Goal: Task Accomplishment & Management: Manage account settings

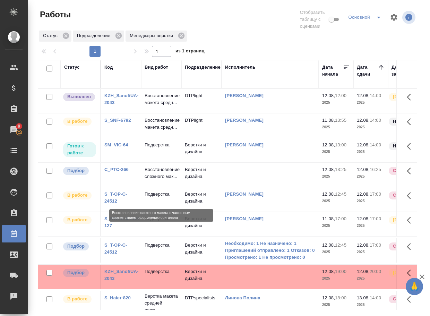
click at [151, 180] on p "Восстановление сложного мак..." at bounding box center [161, 173] width 33 height 14
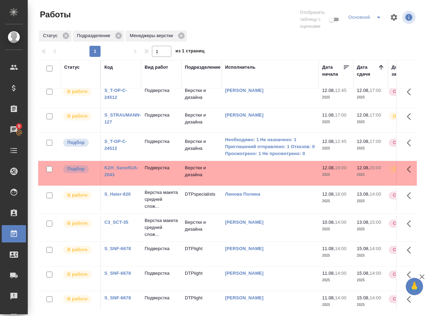
scroll to position [104, 0]
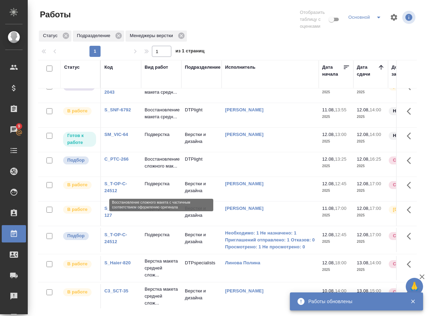
scroll to position [0, 0]
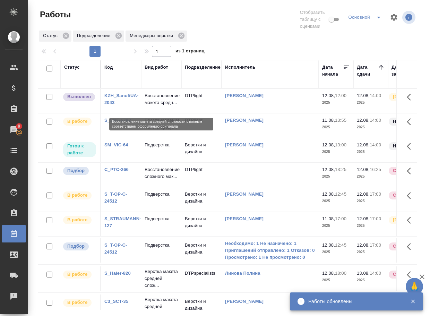
click at [160, 102] on p "Восстановление макета средн..." at bounding box center [161, 99] width 33 height 14
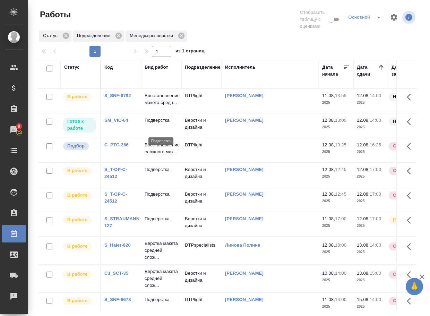
click at [161, 124] on p "Подверстка" at bounding box center [161, 120] width 33 height 7
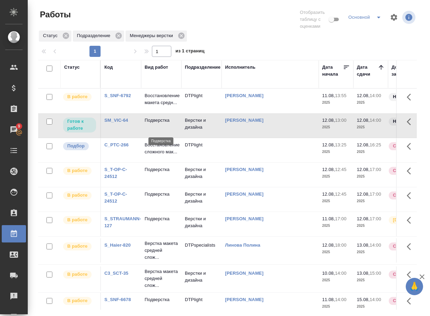
click at [161, 124] on p "Подверстка" at bounding box center [161, 120] width 33 height 7
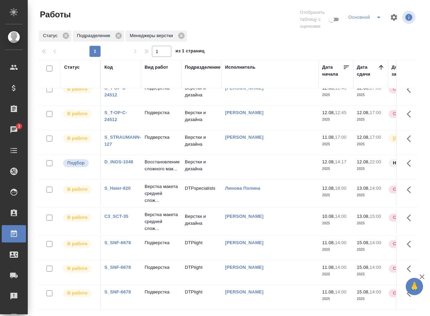
scroll to position [104, 0]
click at [196, 32] on td "Верстки и дизайна" at bounding box center [202, 19] width 40 height 24
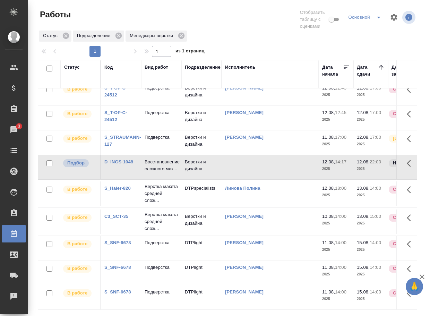
click at [196, 32] on td "Верстки и дизайна" at bounding box center [202, 19] width 40 height 24
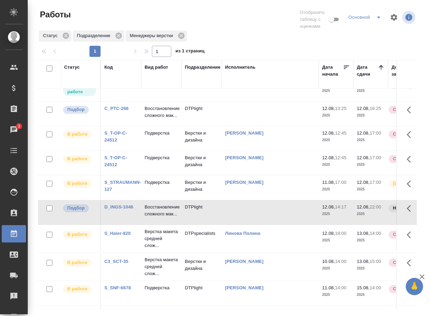
scroll to position [0, 0]
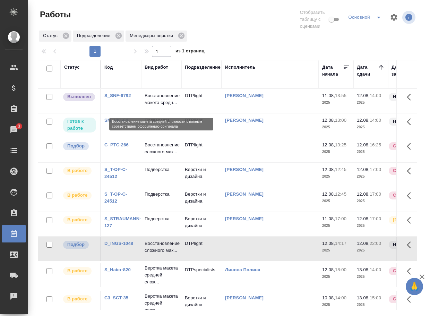
click at [158, 103] on p "Восстановление макета средн..." at bounding box center [161, 99] width 33 height 14
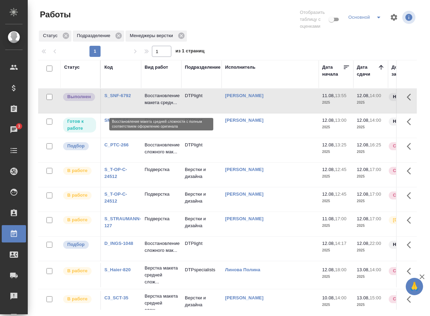
click at [158, 103] on p "Восстановление макета средн..." at bounding box center [161, 99] width 33 height 14
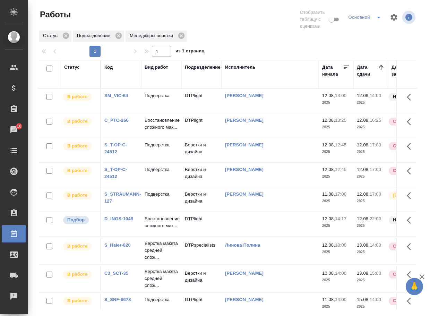
click at [123, 98] on link "SM_VIC-64" at bounding box center [116, 95] width 24 height 5
click at [165, 99] on p "Подверстка" at bounding box center [161, 95] width 33 height 7
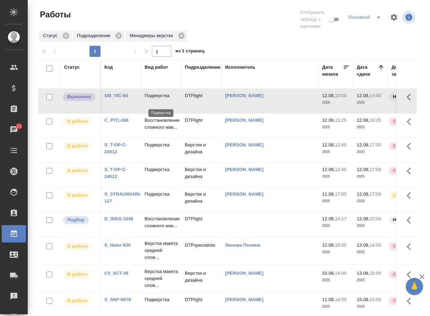
click at [165, 99] on p "Подверстка" at bounding box center [161, 95] width 33 height 7
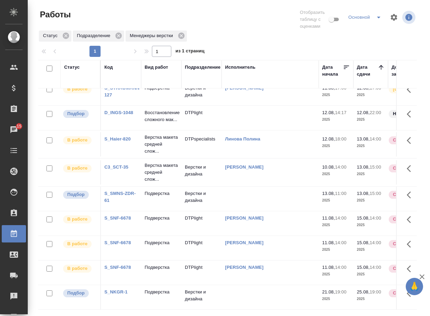
scroll to position [160, 0]
click at [122, 191] on link "S_SMNS-ZDR-61" at bounding box center [119, 197] width 31 height 12
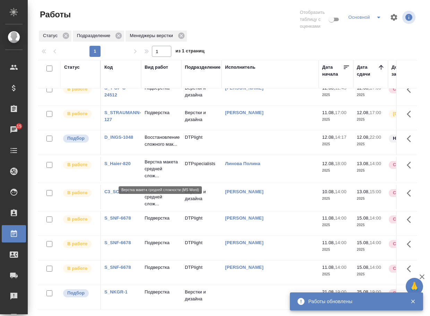
scroll to position [0, 0]
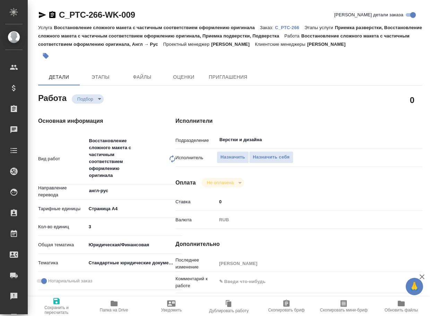
type textarea "x"
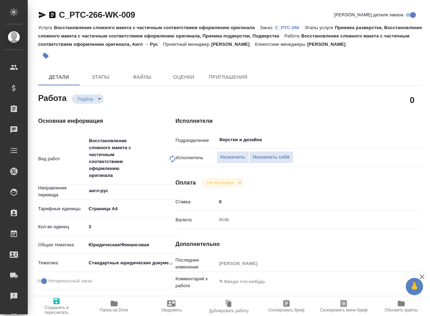
type textarea "x"
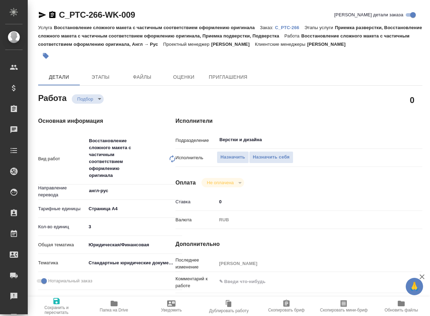
type textarea "x"
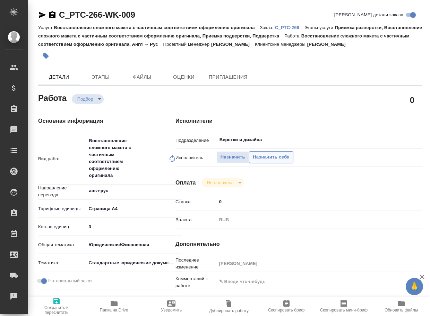
type textarea "x"
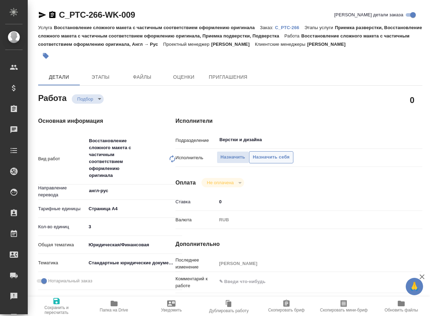
type textarea "x"
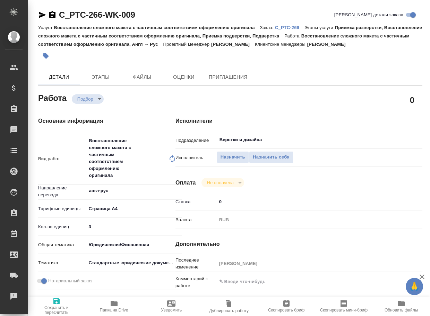
type textarea "x"
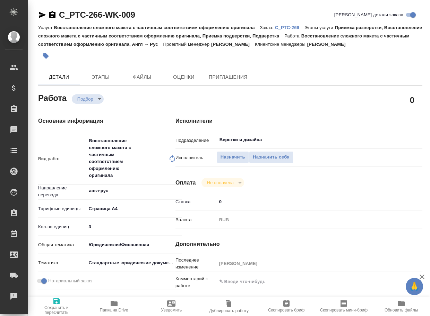
type textarea "x"
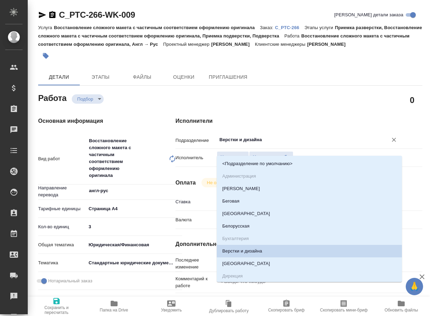
click at [270, 144] on input "Верстки и дизайна" at bounding box center [298, 140] width 158 height 8
type textarea "x"
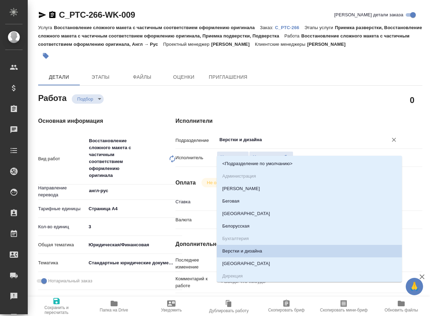
type textarea "x"
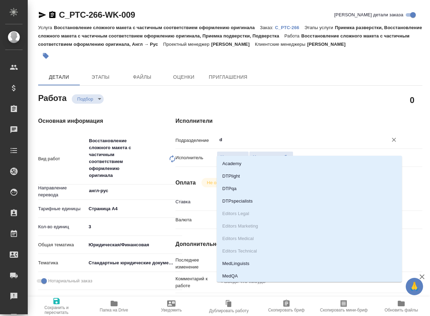
type input "dt"
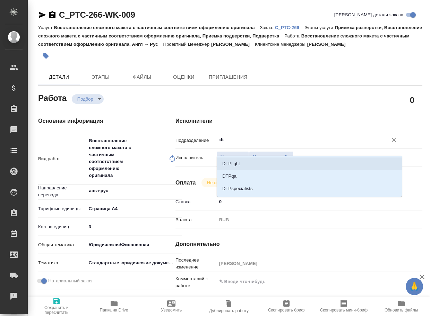
click at [247, 165] on li "DTPlight" at bounding box center [309, 164] width 185 height 12
type textarea "x"
type input "DTPlight"
type textarea "x"
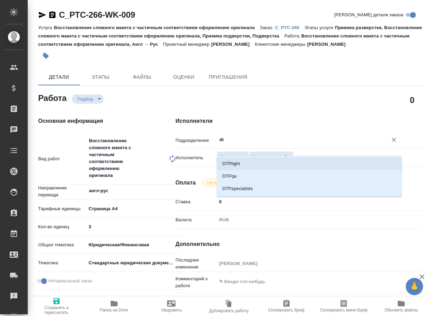
type textarea "x"
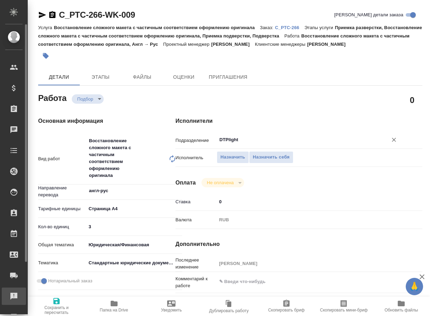
type textarea "x"
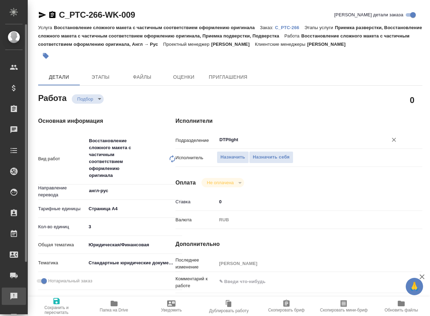
type textarea "x"
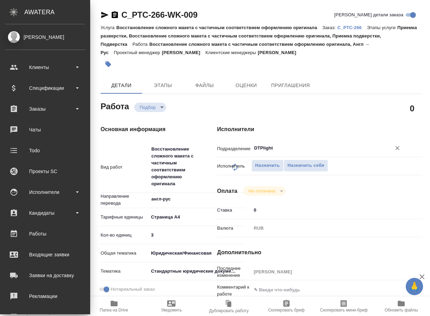
type textarea "x"
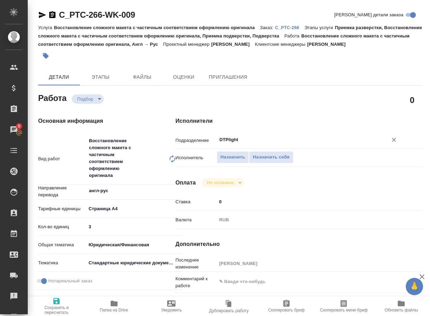
type input "DTPlight"
click at [57, 304] on icon "button" at bounding box center [56, 301] width 6 height 6
type textarea "x"
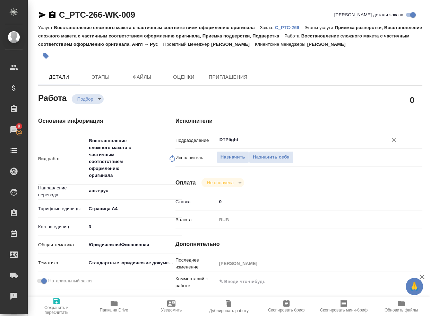
type textarea "x"
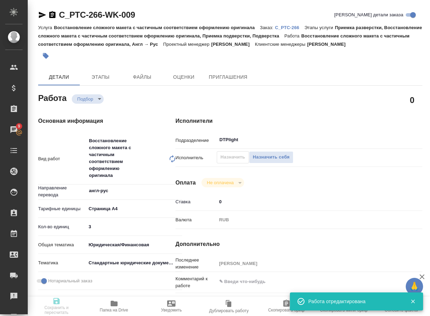
type textarea "x"
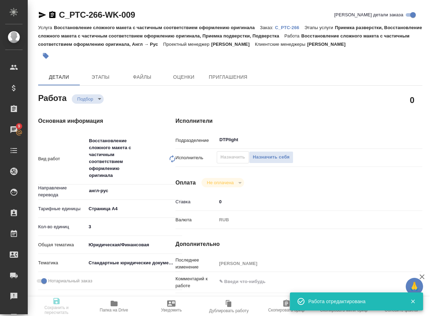
type textarea "x"
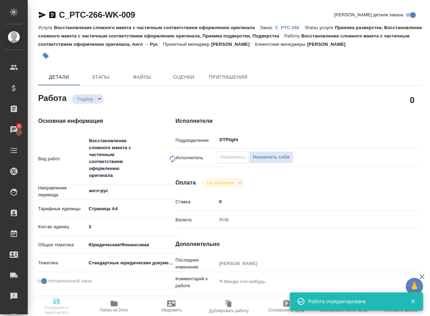
type input "recruiting"
type textarea "Восстановление сложного макета с частичным соответствием оформлению оригинала"
type textarea "x"
type input "англ-рус"
type input "5f036ec4e16dec2d6b59c8ff"
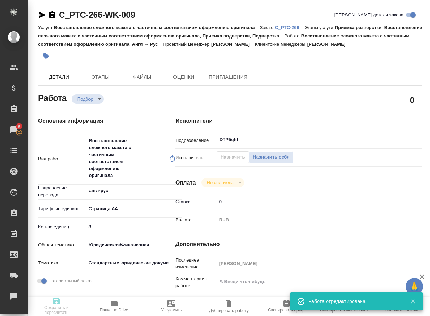
type input "3"
type input "yr-fn"
type input "5f647205b73bc97568ca66bf"
checkbox input "true"
type input "12.08.2025 13:25"
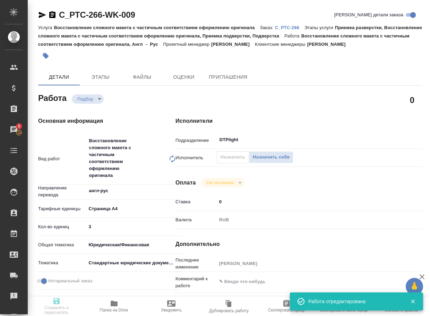
type input "12.08.2025 16:25"
type input "13.08.2025 12:00"
type input "DTPlight"
type input "notPayed"
type input "0"
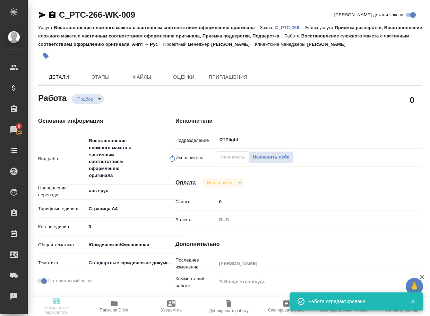
type input "RUB"
type input "[PERSON_NAME]"
type textarea "x"
type textarea "/Clients/PTC Therapeutics/Orders/C_PTC-266/DTP/C_PTC-266-WK-009"
type textarea "x"
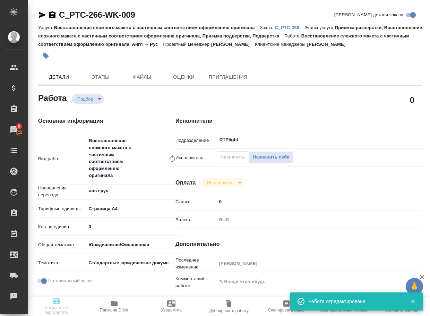
type input "C_PTC-266"
type input "Восстановление сложного макета с частичным соответствием оформлению оригинала"
type input "Приемка разверстки, Восстановление сложного макета с частичным соответствием оф…"
type input "[PERSON_NAME]"
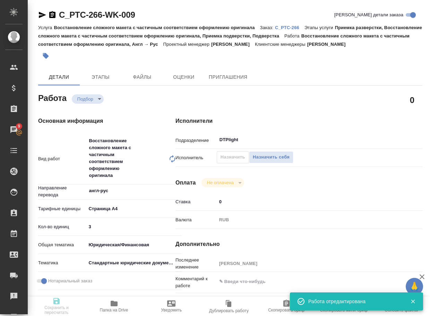
type input "/Clients/PTC Therapeutics/Orders/C_PTC-266"
type textarea "x"
type textarea "нот в папке реф лежит перевод, откуда просят взять написания наименований"
type textarea "x"
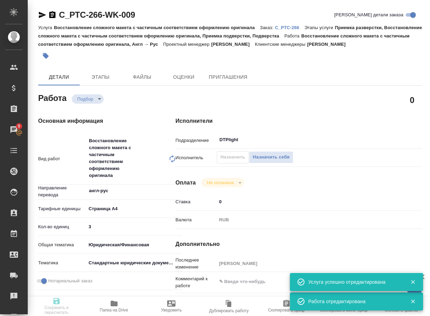
type textarea "x"
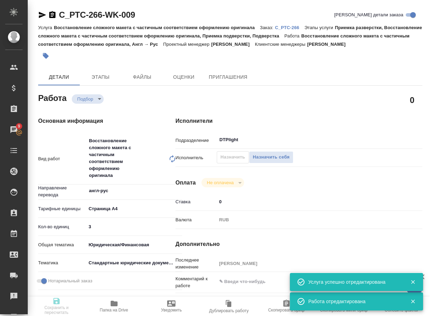
type textarea "x"
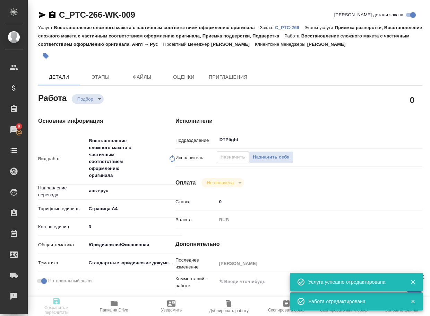
type textarea "x"
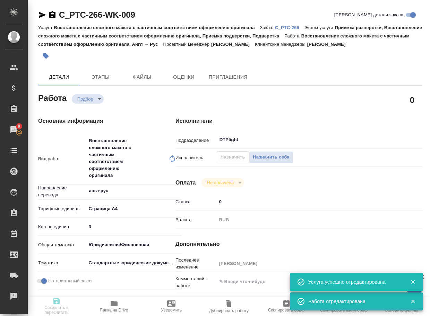
type textarea "x"
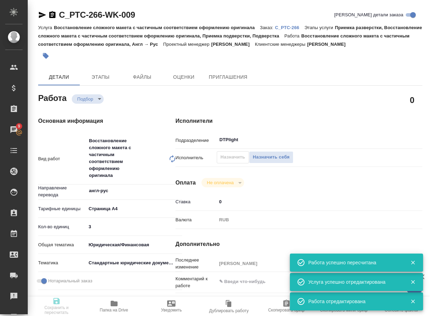
type input "recruiting"
type textarea "Восстановление сложного макета с частичным соответствием оформлению оригинала"
type textarea "x"
type input "англ-рус"
type input "5f036ec4e16dec2d6b59c8ff"
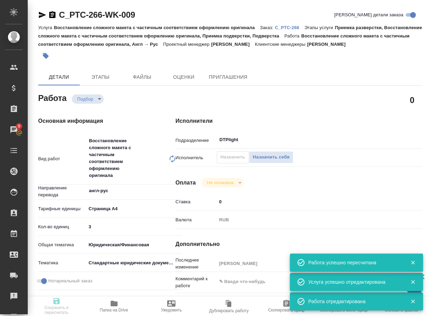
type input "3"
type input "yr-fn"
type input "5f647205b73bc97568ca66bf"
checkbox input "true"
type input "12.08.2025 13:25"
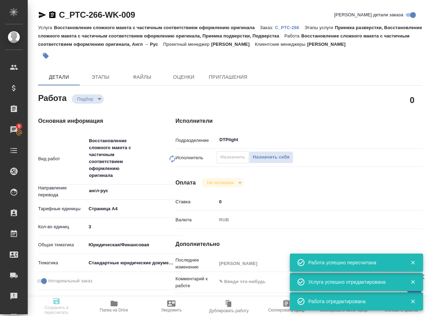
type input "12.08.2025 16:25"
type input "13.08.2025 12:00"
type input "DTPlight"
type input "notPayed"
type input "0"
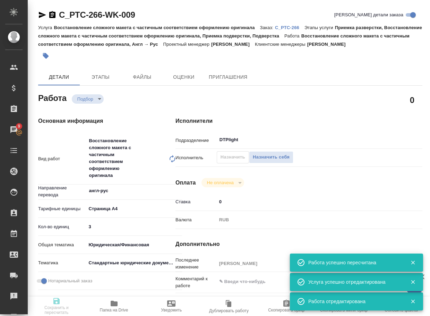
type input "RUB"
type input "[PERSON_NAME]"
type textarea "x"
type textarea "/Clients/PTC Therapeutics/Orders/C_PTC-266/DTP/C_PTC-266-WK-009"
type textarea "x"
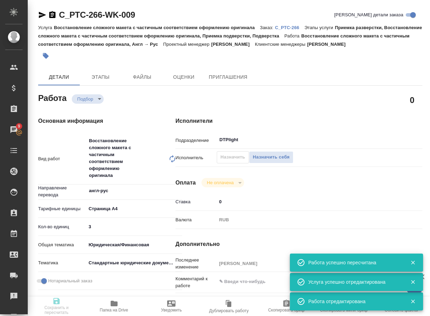
type input "C_PTC-266"
type input "Восстановление сложного макета с частичным соответствием оформлению оригинала"
type input "Приемка разверстки, Восстановление сложного макета с частичным соответствием оф…"
type input "[PERSON_NAME]"
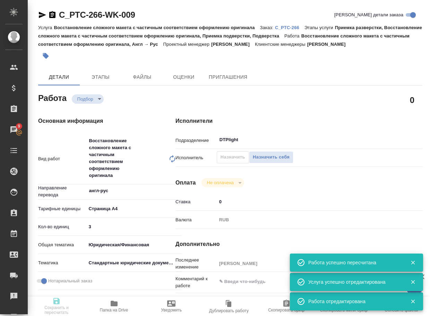
type input "/Clients/PTC Therapeutics/Orders/C_PTC-266"
type textarea "x"
type textarea "нот в папке реф лежит перевод, откуда просят взять написания наименований"
type textarea "x"
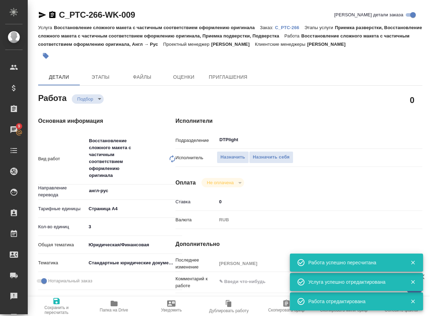
type textarea "x"
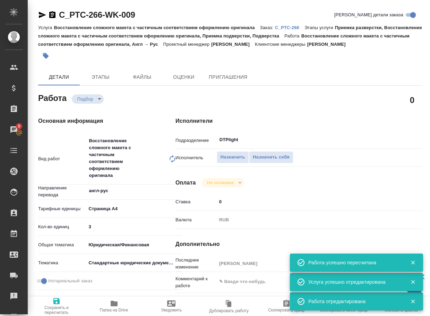
type textarea "x"
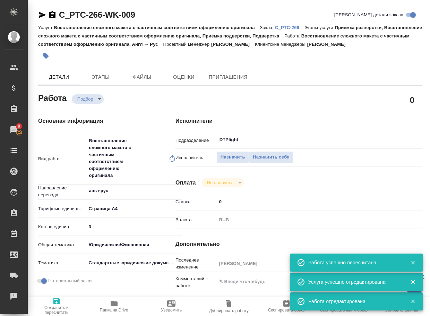
type textarea "x"
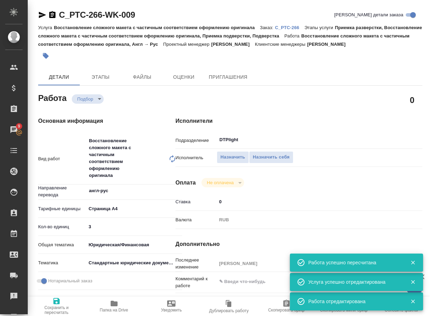
type textarea "x"
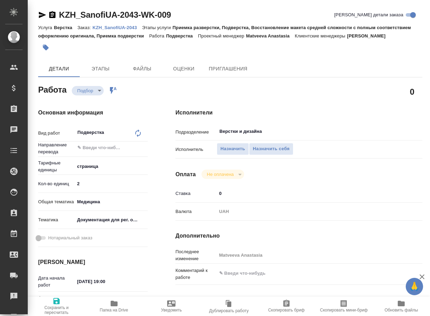
type textarea "x"
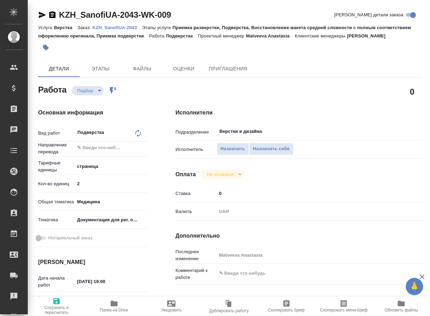
type textarea "x"
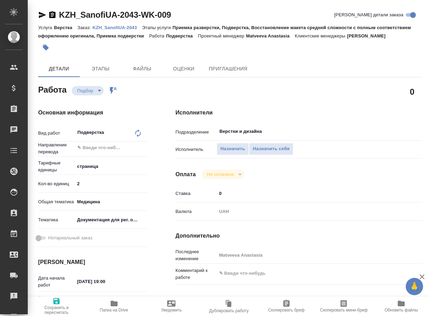
type textarea "x"
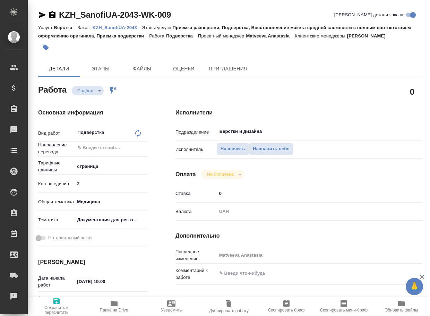
type textarea "x"
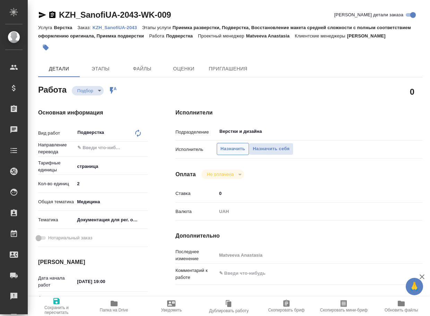
click at [231, 153] on span "Назначить" at bounding box center [233, 149] width 25 height 8
type textarea "x"
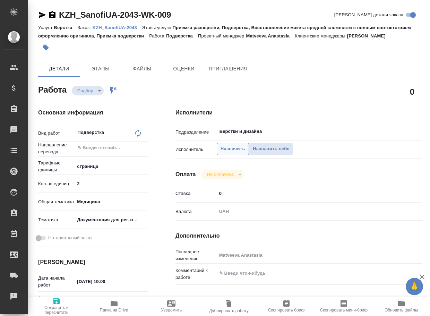
type textarea "x"
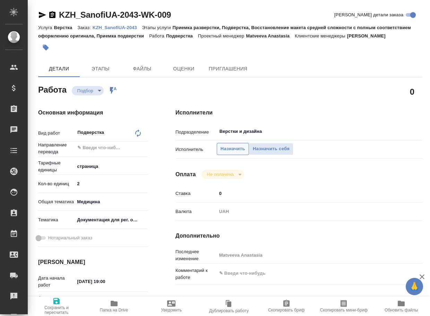
type textarea "x"
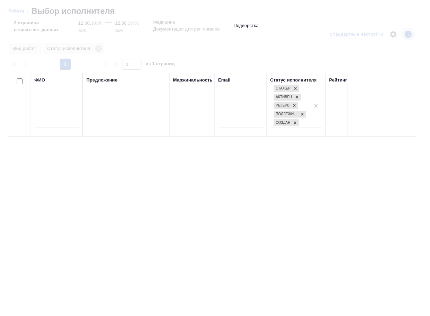
type textarea "x"
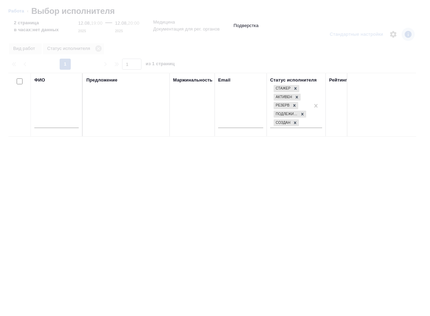
click at [52, 124] on input "text" at bounding box center [56, 123] width 44 height 9
type textarea "x"
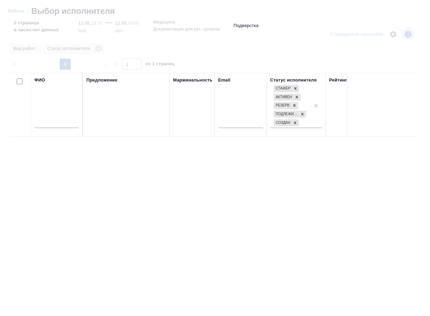
type textarea "x"
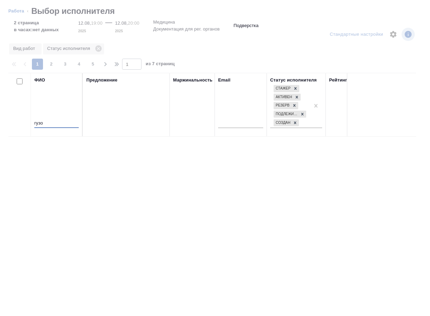
type input "гузов"
type textarea "x"
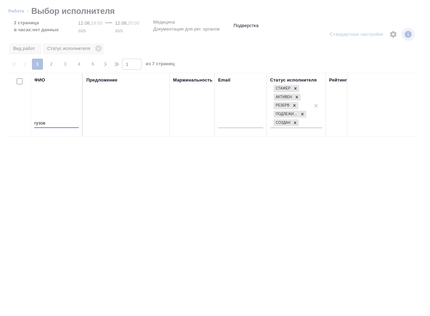
type textarea "x"
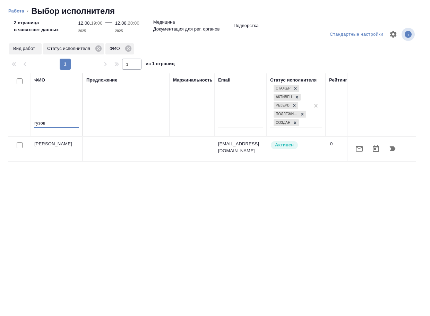
type input "гузов"
click at [392, 149] on icon "button" at bounding box center [393, 148] width 6 height 5
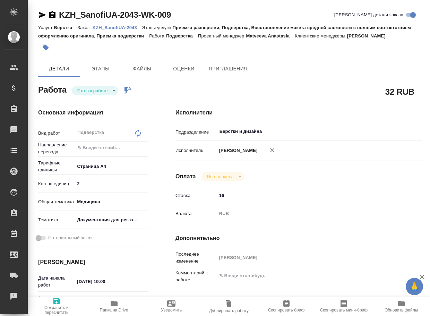
type textarea "x"
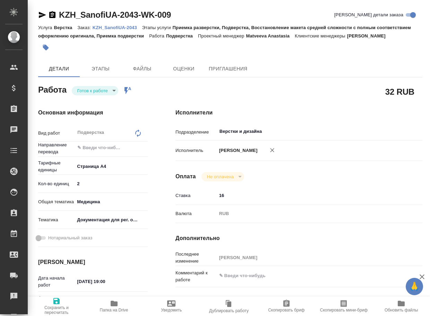
type textarea "x"
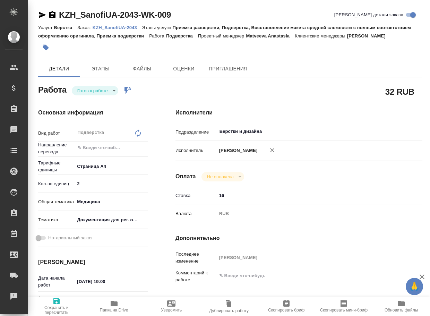
type textarea "x"
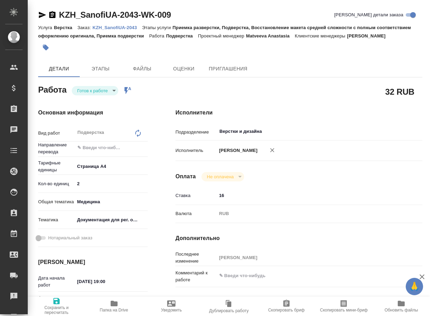
type textarea "x"
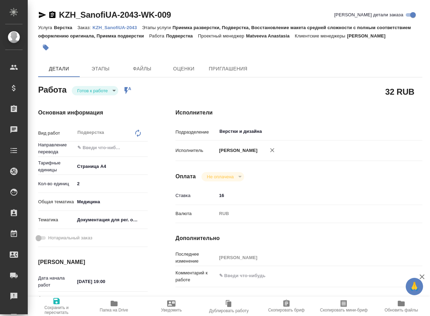
type textarea "x"
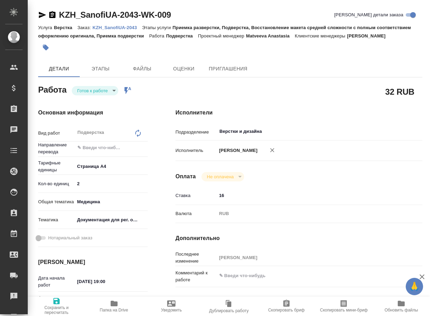
type textarea "x"
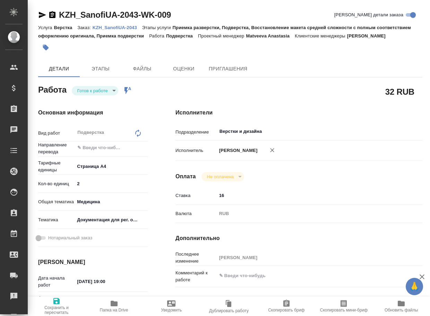
type textarea "x"
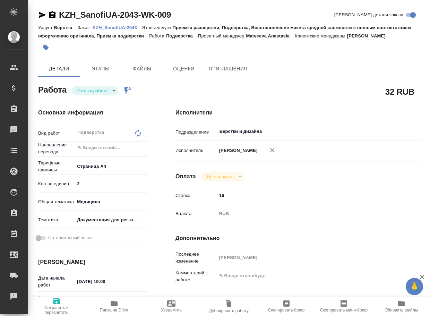
type textarea "x"
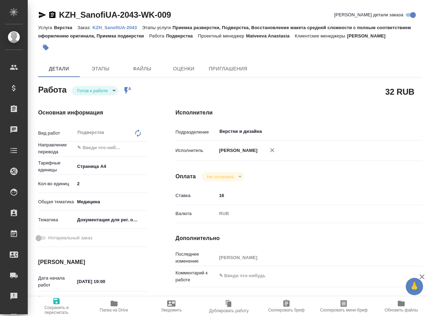
type textarea "x"
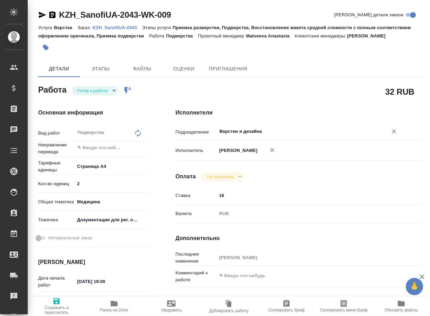
click at [273, 136] on input "Верстки и дизайна" at bounding box center [298, 131] width 158 height 8
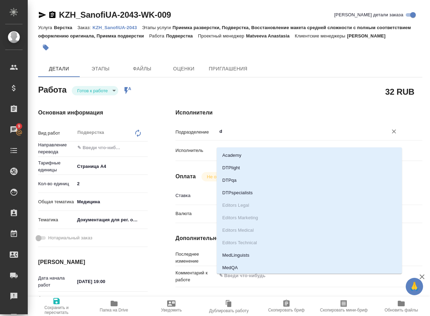
type input "dt"
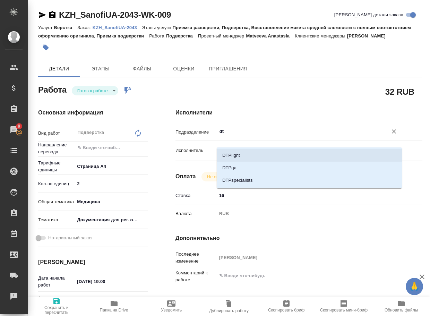
click at [251, 156] on li "DTPlight" at bounding box center [309, 155] width 185 height 12
type textarea "x"
type input "DTPlight"
type textarea "x"
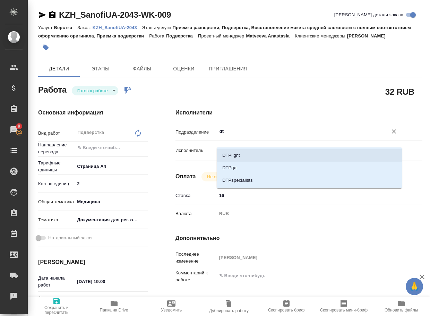
type textarea "x"
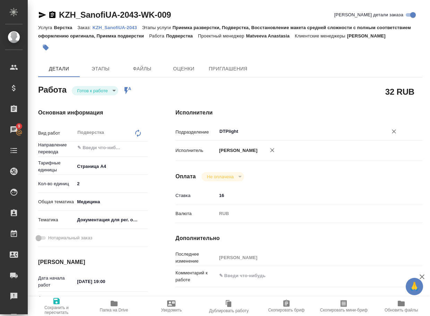
type input "DTPlight"
click at [53, 312] on span "Сохранить и пересчитать" at bounding box center [56, 310] width 49 height 10
type textarea "x"
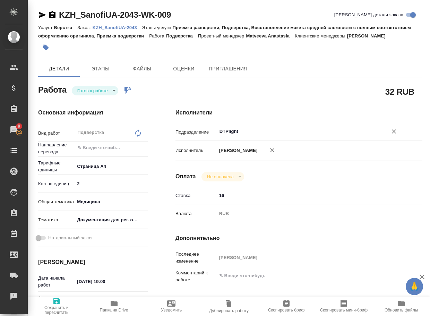
type textarea "x"
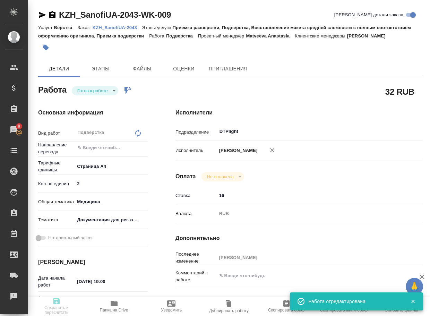
type textarea "x"
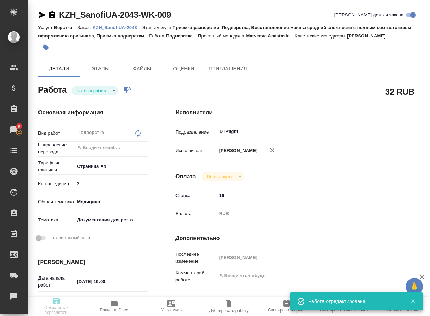
type textarea "x"
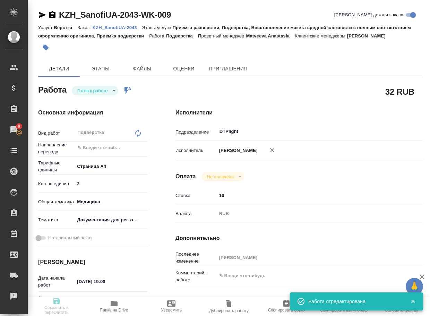
type input "readyForWork"
type textarea "Подверстка"
type textarea "x"
type input "5f036ec4e16dec2d6b59c8ff"
type input "2"
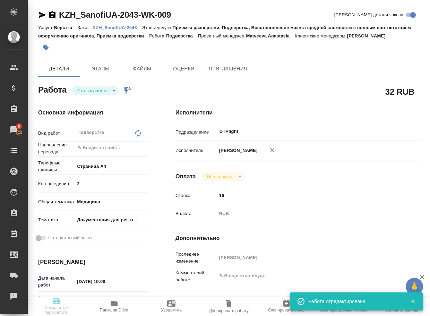
type input "med"
type input "5f647205b73bc97568ca66c6"
type input "12.08.2025 19:00"
type input "12.08.2025 20:00"
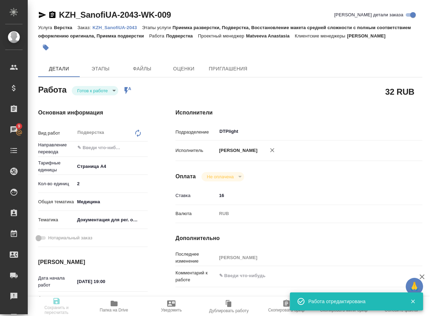
type input "DTPlight"
type input "notPayed"
type input "16"
type input "RUB"
type input "[PERSON_NAME]"
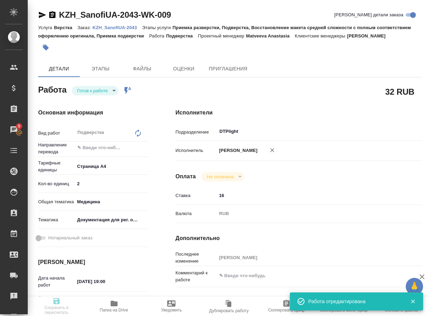
type textarea "x"
type textarea "/Clients/SanofiUA/Orders/KZH_SanofiUA-2043/DTP/KZH_SanofiUA-2043-WK-009"
type textarea "x"
type input "KZH_SanofiUA-2043"
type input "Верстка"
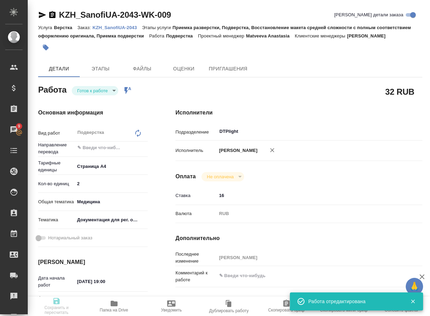
type input "Приемка разверстки, Подверстка, Восстановление макета средней сложности с полны…"
type input "Кошербаева Назерке"
type input "[PERSON_NAME]"
type input "/Clients/SanofiUA/Orders/KZH_SanofiUA-2043"
type textarea "x"
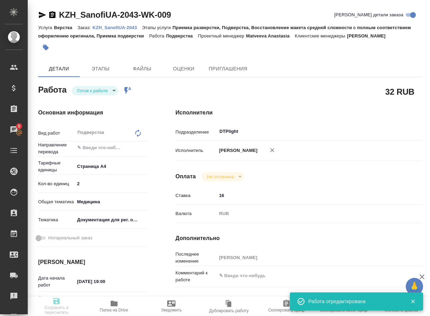
type textarea "перевод на англ."
type textarea "x"
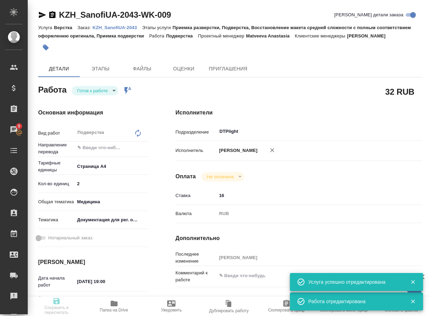
type textarea "x"
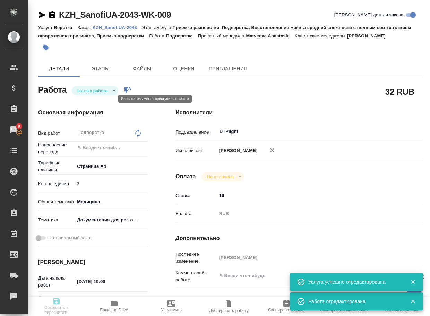
type textarea "x"
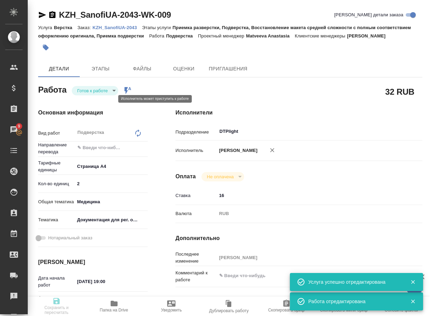
type textarea "x"
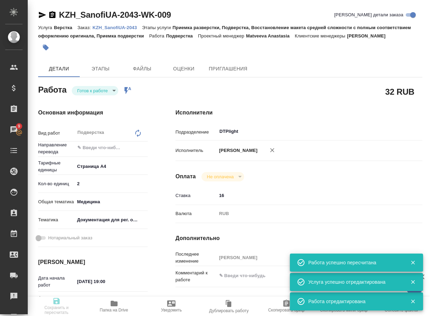
click at [103, 99] on body "🙏 .cls-1 fill:#fff; AWATERA Arsenyeva Vera Клиенты Спецификации Заказы 9 Чаты T…" at bounding box center [215, 158] width 430 height 316
type input "readyForWork"
type textarea "Подверстка"
type textarea "x"
type input "5f036ec4e16dec2d6b59c8ff"
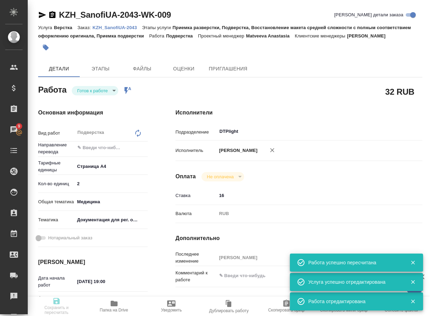
type input "2"
type input "med"
type input "5f647205b73bc97568ca66c6"
type input "12.08.2025 19:00"
type input "12.08.2025 20:00"
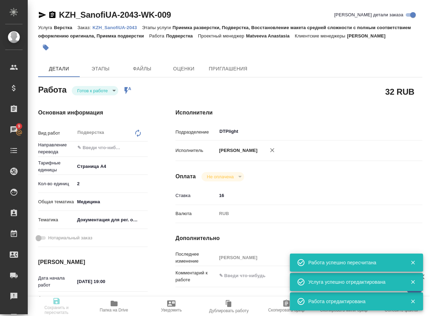
type input "12.08.2025 20:00"
type input "DTPlight"
type input "notPayed"
type input "16"
type input "RUB"
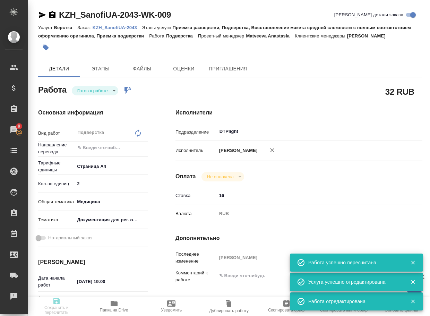
type input "[PERSON_NAME]"
type textarea "x"
type textarea "/Clients/SanofiUA/Orders/KZH_SanofiUA-2043/DTP/KZH_SanofiUA-2043-WK-009"
type textarea "x"
type input "KZH_SanofiUA-2043"
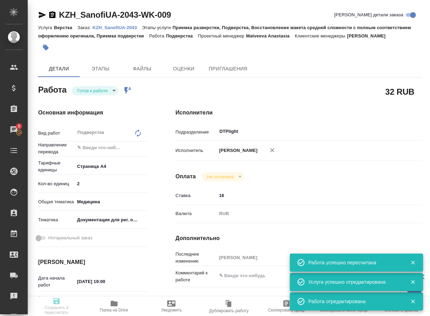
type input "Верстка"
type input "Приемка разверстки, Подверстка, Восстановление макета средней сложности с полны…"
type input "Кошербаева Назерке"
type input "[PERSON_NAME]"
type input "/Clients/SanofiUA/Orders/KZH_SanofiUA-2043"
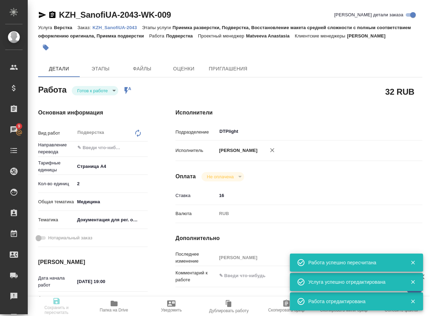
type textarea "x"
type textarea "перевод на англ."
type textarea "x"
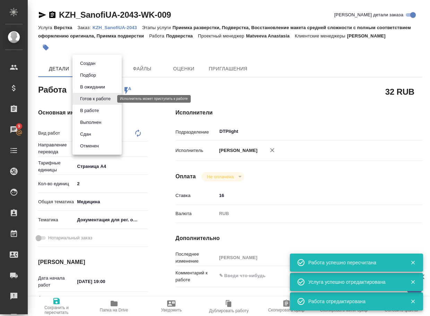
type textarea "x"
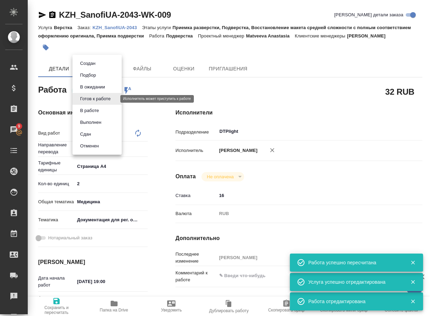
type textarea "x"
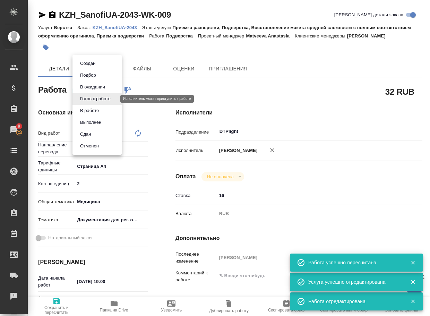
type textarea "x"
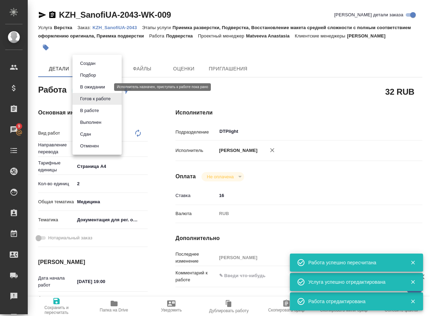
click at [103, 88] on button "В ожидании" at bounding box center [92, 87] width 29 height 8
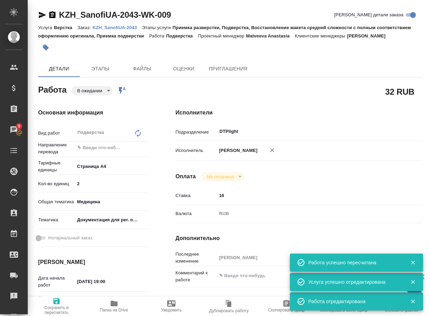
type textarea "x"
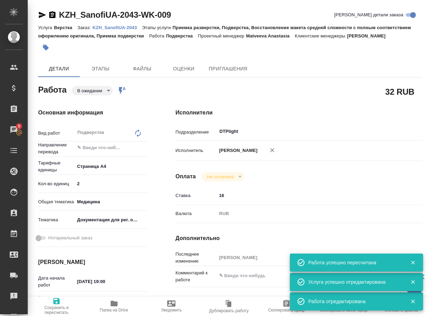
type textarea "x"
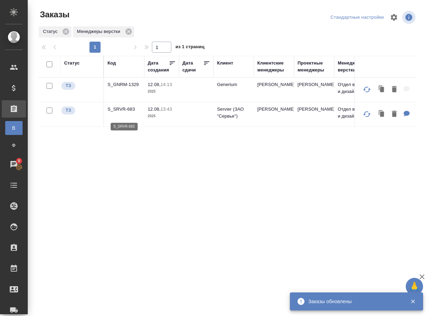
click at [118, 113] on p "S_SRVR-683" at bounding box center [124, 109] width 33 height 7
click at [126, 88] on p "S_GNRM-1329" at bounding box center [124, 84] width 33 height 7
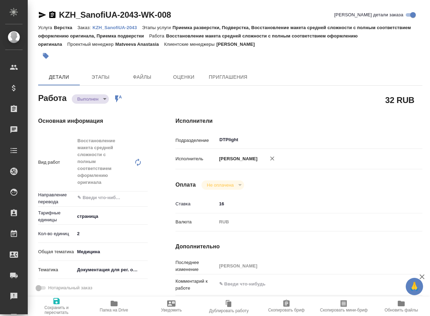
type textarea "x"
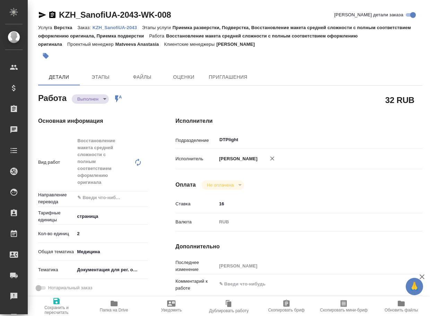
type textarea "x"
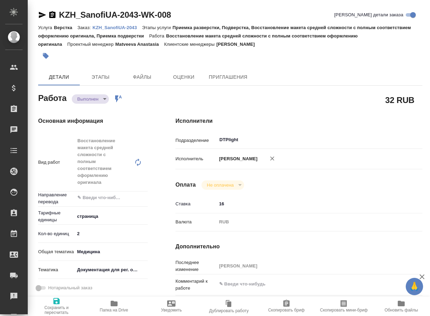
type textarea "x"
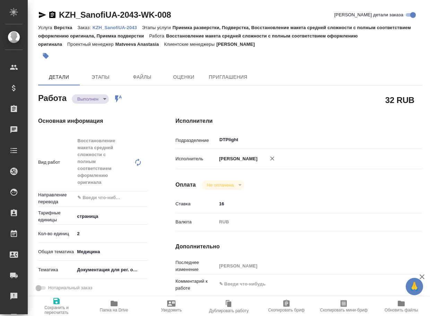
type textarea "x"
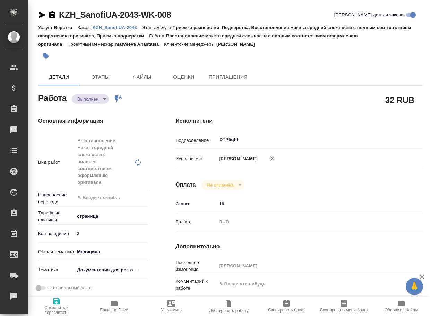
type textarea "x"
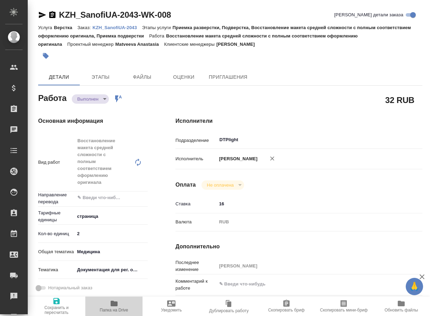
click at [110, 304] on icon "button" at bounding box center [114, 304] width 8 height 8
type textarea "x"
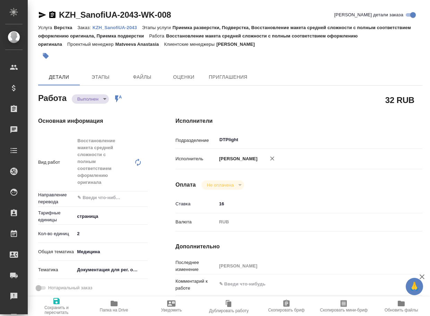
type textarea "x"
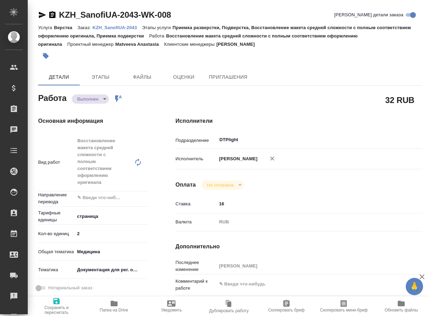
type textarea "x"
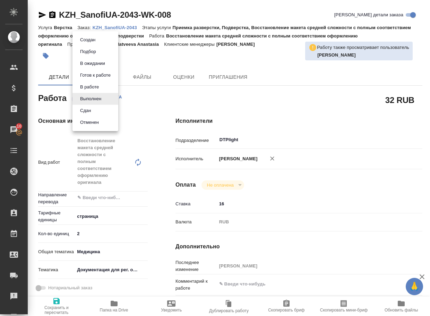
click at [98, 100] on body "🙏 .cls-1 fill:#fff; AWATERA Arsenyeva Vera Клиенты Спецификации Заказы 10 Чаты …" at bounding box center [215, 158] width 430 height 316
click at [92, 114] on button "Сдан" at bounding box center [85, 111] width 15 height 8
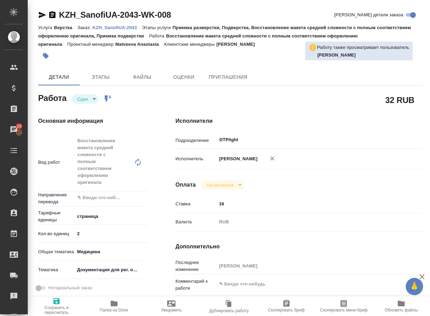
type textarea "x"
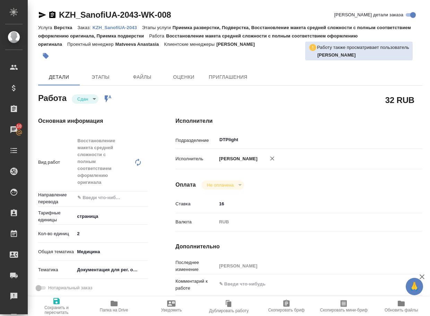
type textarea "x"
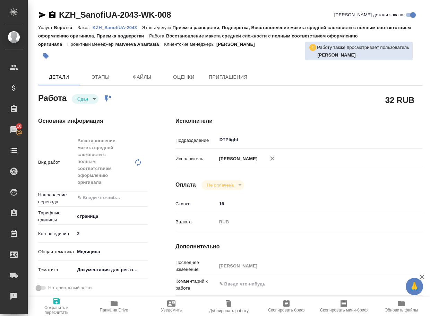
click at [117, 27] on p "KZH_SanofiUA-2043" at bounding box center [118, 27] width 50 height 5
type textarea "x"
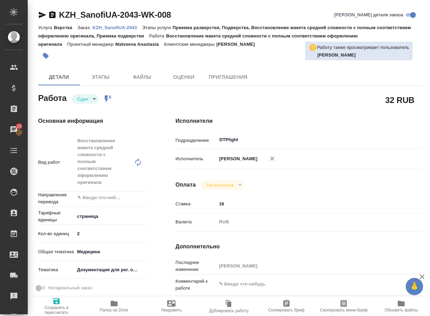
type textarea "x"
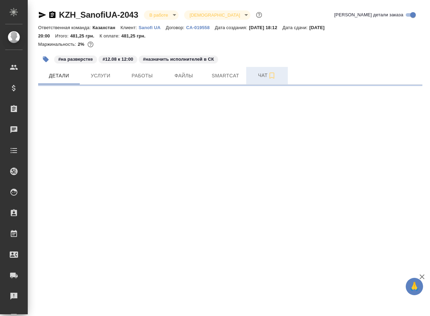
select select "RU"
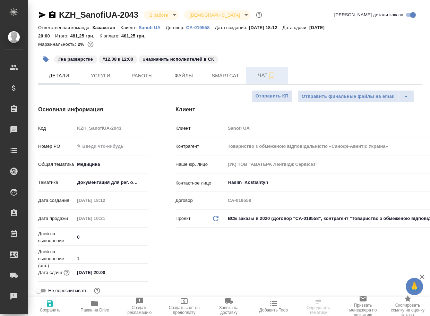
click at [258, 76] on span "Чат" at bounding box center [267, 75] width 33 height 9
type textarea "x"
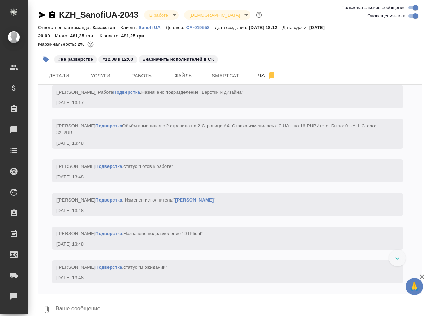
click at [102, 310] on textarea at bounding box center [239, 310] width 368 height 24
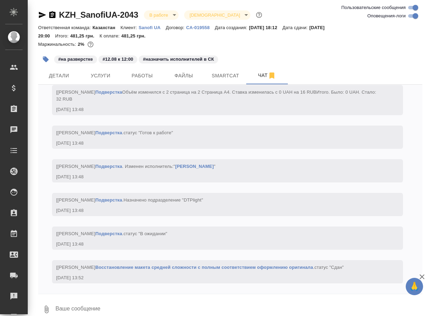
scroll to position [1256, 0]
paste textarea "https://drive.awatera.com/apps/files/files/10076538?dir=/Shares/SanofiUA/Orders…"
type textarea "https://drive.awatera.com/apps/files/files/10076538?dir=/Shares/SanofiUA/Orders…"
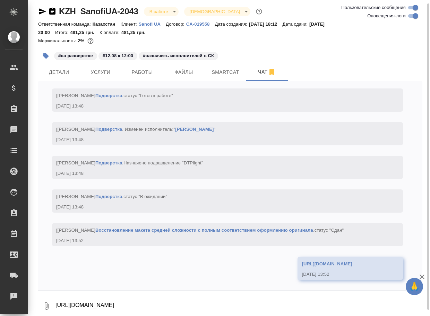
scroll to position [1297, 0]
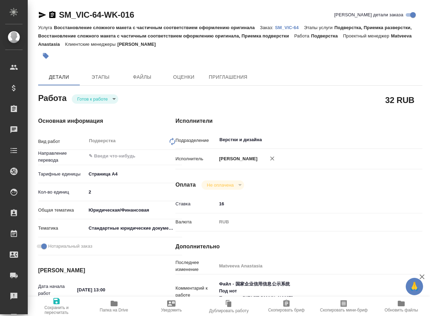
type textarea "x"
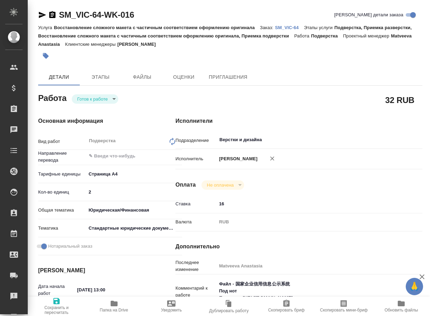
type textarea "x"
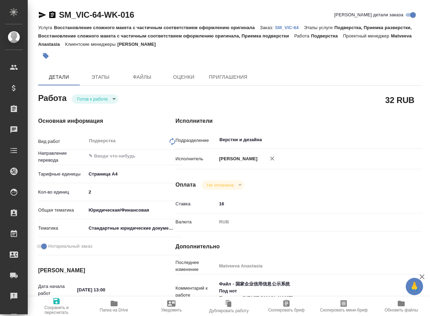
type textarea "x"
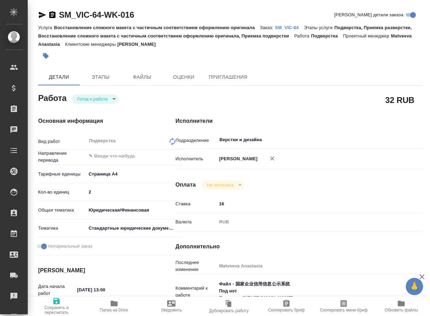
type textarea "x"
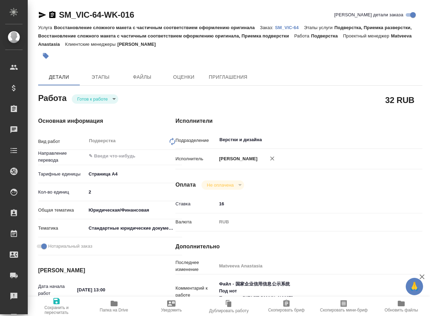
click at [42, 15] on icon "button" at bounding box center [42, 15] width 7 height 6
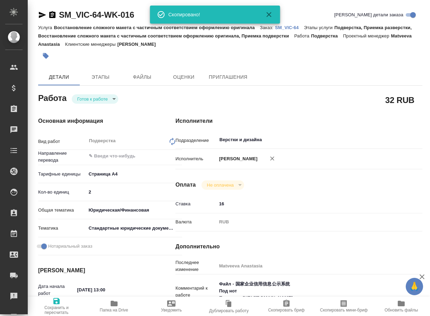
type textarea "x"
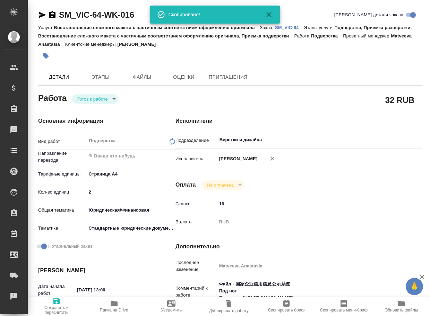
type textarea "x"
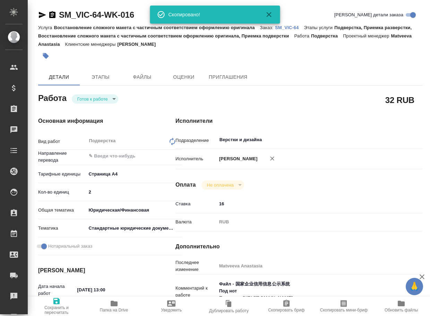
type textarea "x"
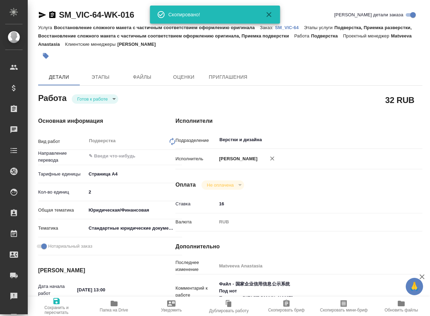
type textarea "x"
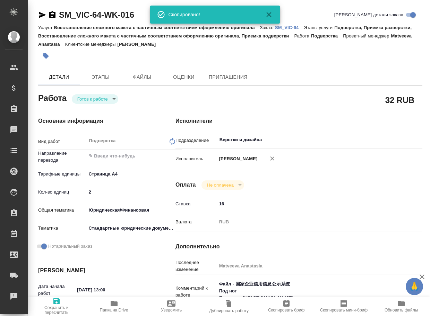
type textarea "x"
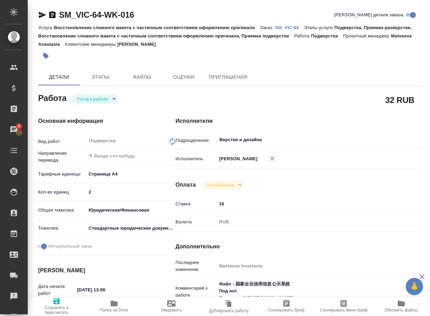
type textarea "x"
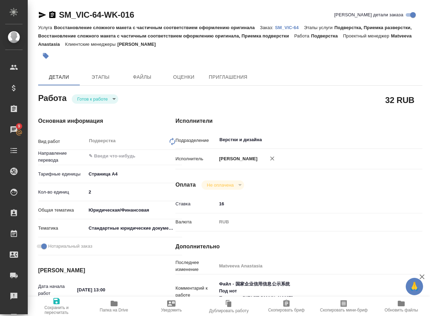
type textarea "x"
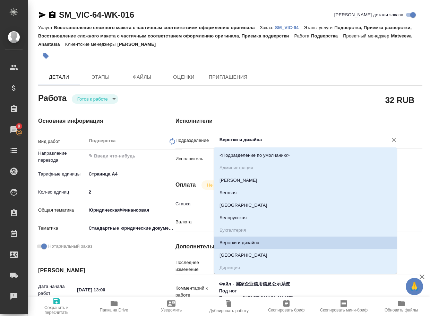
click at [268, 141] on input "Верстки и дизайна" at bounding box center [298, 140] width 158 height 8
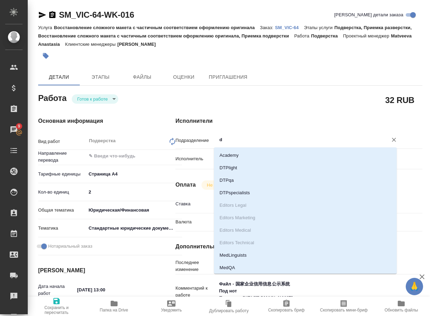
type input "dt"
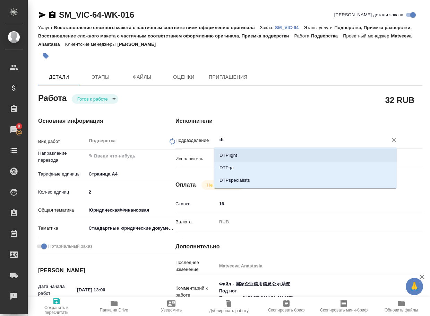
click at [249, 160] on li "DTPlight" at bounding box center [305, 155] width 183 height 12
type textarea "x"
type input "DTPlight"
type textarea "x"
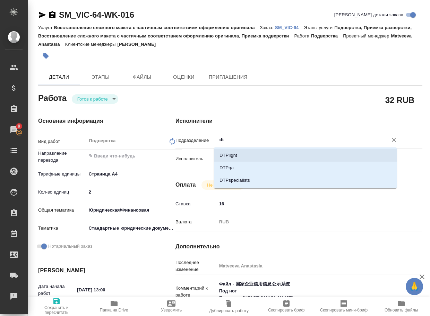
type textarea "x"
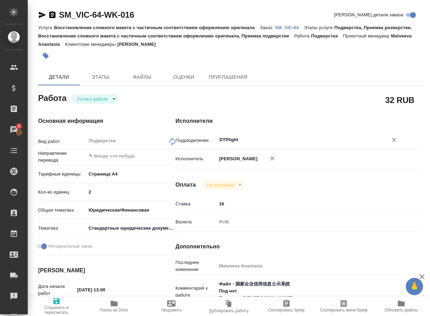
type input "DTPlight"
click at [57, 306] on span "Сохранить и пересчитать" at bounding box center [56, 310] width 49 height 10
type textarea "x"
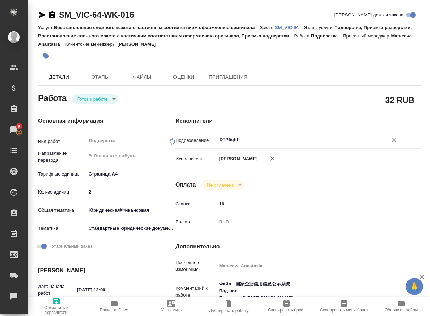
type textarea "x"
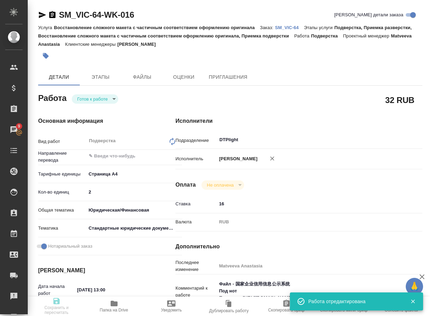
type textarea "x"
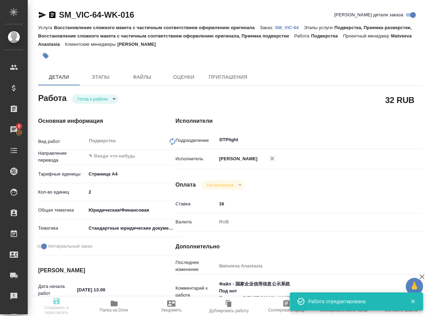
type textarea "x"
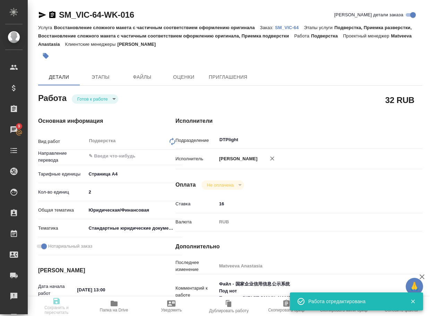
type input "readyForWork"
type textarea "Подверстка"
type textarea "x"
type input "5f036ec4e16dec2d6b59c8ff"
type input "2"
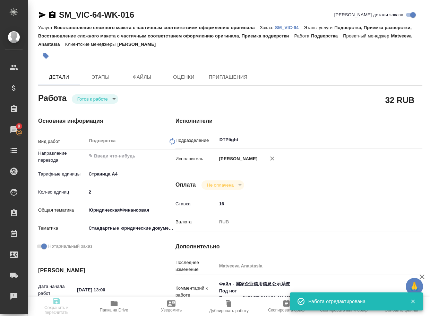
type input "yr-fn"
type input "5f647205b73bc97568ca66bf"
checkbox input "true"
type input "[DATE] 13:00"
type input "[DATE] 14:00"
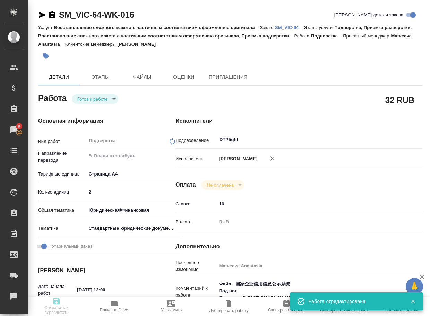
type input "[DATE] 14:00"
type input "DTPlight"
type input "notPayed"
type input "16"
type input "RUB"
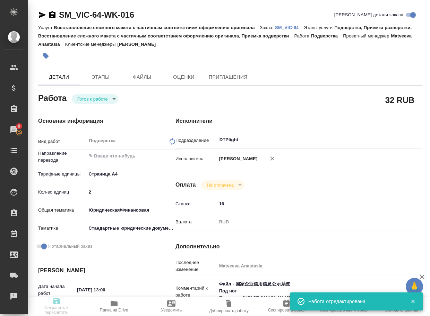
type input "Matveeva Anastasia"
type textarea "Файл - 国家企业信用信息公示系统 Под нот Перевод - [URL][DOMAIN_NAME]"
type textarea "x"
type textarea "/Clients/[PERSON_NAME] и АВАЛЕКС/Orders/SM_VIC-64/DTP/SM_VIC-64-WK-016"
type textarea "x"
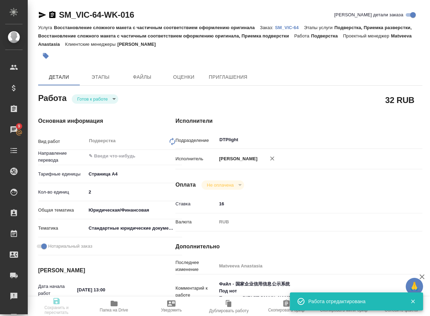
type input "SM_VIC-64"
type input "Восстановление сложного макета с частичным соответствием оформлению оригинала"
type input "Подверстка, Приемка разверстки, Восстановление сложного макета с частичным соот…"
type input "[PERSON_NAME]"
type input "[PERSON_NAME], [PERSON_NAME]"
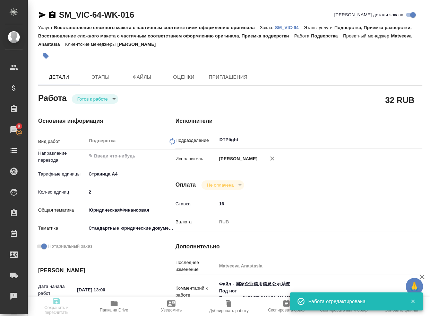
type input "/Clients/[PERSON_NAME] и АВАЛЕКС/Orders/SM_VIC-64"
type textarea "x"
type textarea "перевод кит-ру под нот"
type textarea "x"
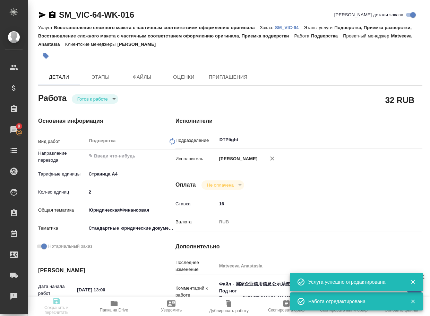
type textarea "x"
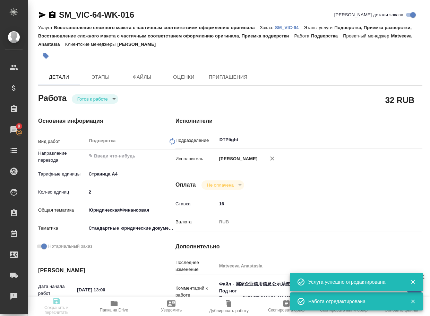
type textarea "x"
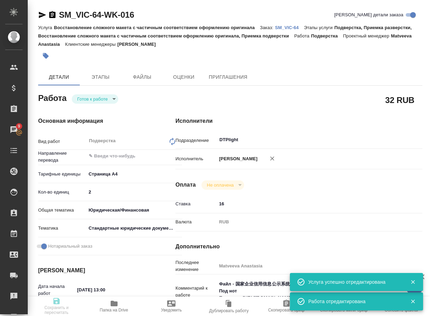
type textarea "x"
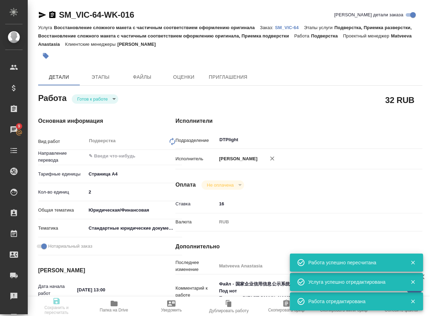
type input "readyForWork"
type textarea "Подверстка"
type textarea "x"
type input "5f036ec4e16dec2d6b59c8ff"
type input "2"
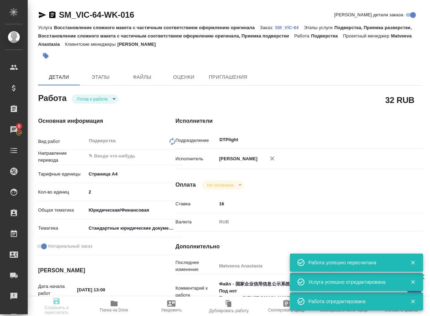
type input "yr-fn"
type input "5f647205b73bc97568ca66bf"
checkbox input "true"
type input "[DATE] 13:00"
type input "[DATE] 14:00"
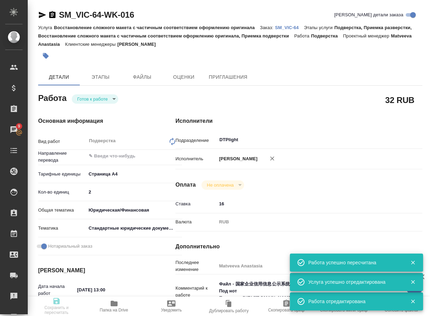
type input "[DATE] 14:00"
type input "DTPlight"
type input "notPayed"
type input "16"
type input "RUB"
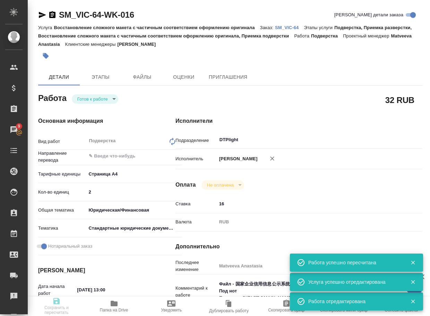
type input "Matveeva Anastasia"
type textarea "Файл - 国家企业信用信息公示系统 Под нот Перевод - [URL][DOMAIN_NAME]"
type textarea "x"
type textarea "/Clients/[PERSON_NAME] и АВАЛЕКС/Orders/SM_VIC-64/DTP/SM_VIC-64-WK-016"
type textarea "x"
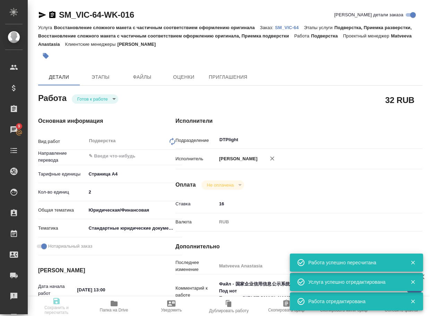
type input "SM_VIC-64"
type input "Восстановление сложного макета с частичным соответствием оформлению оригинала"
type input "Подверстка, Приемка разверстки, Восстановление сложного макета с частичным соот…"
type input "[PERSON_NAME]"
type input "[PERSON_NAME], [PERSON_NAME]"
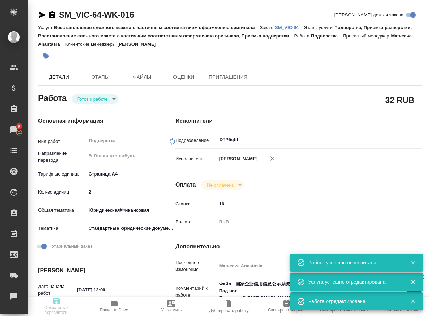
type input "/Clients/[PERSON_NAME] и АВАЛЕКС/Orders/SM_VIC-64"
type textarea "x"
type textarea "перевод кит-ру под нот"
type textarea "x"
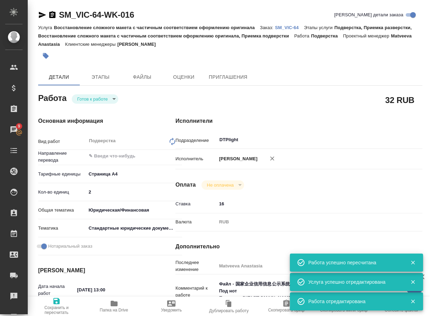
type textarea "x"
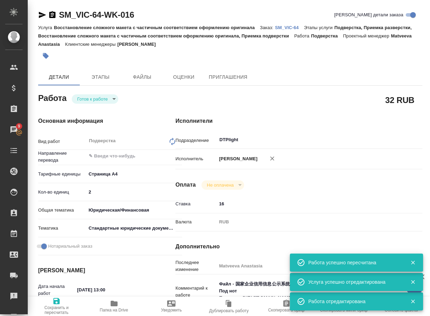
type textarea "x"
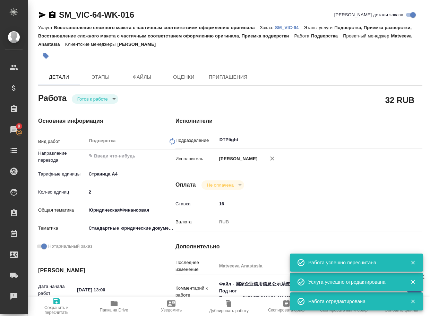
type textarea "x"
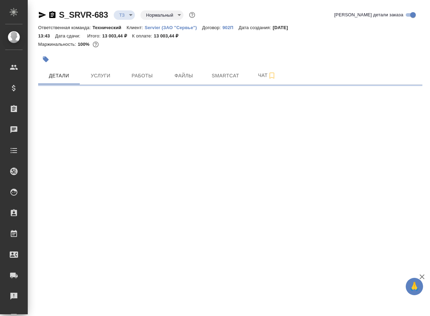
select select "RU"
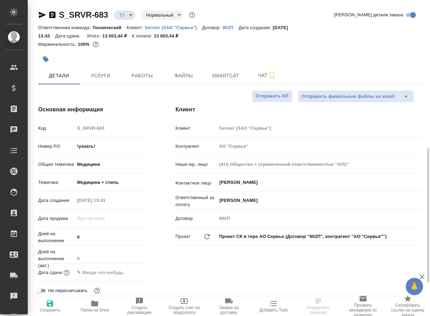
type textarea "x"
type input "[PERSON_NAME]"
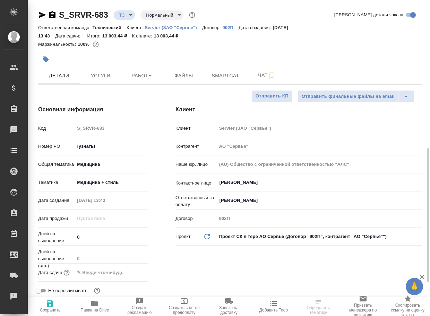
type textarea "x"
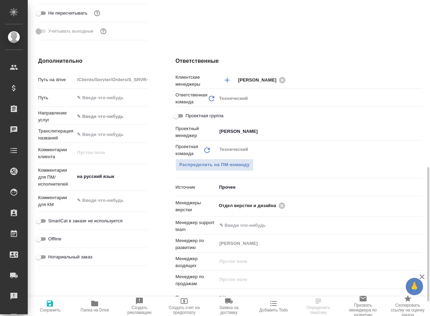
scroll to position [312, 0]
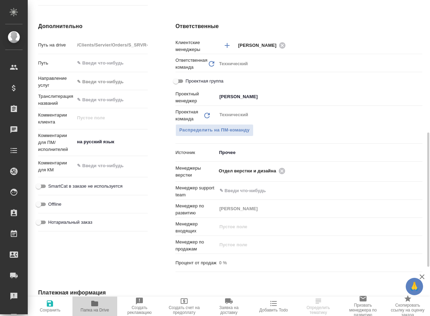
click at [94, 305] on icon "button" at bounding box center [94, 304] width 7 height 6
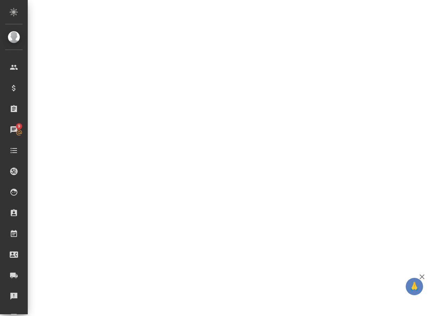
select select "RU"
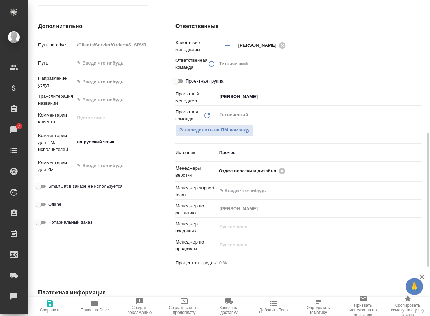
type textarea "x"
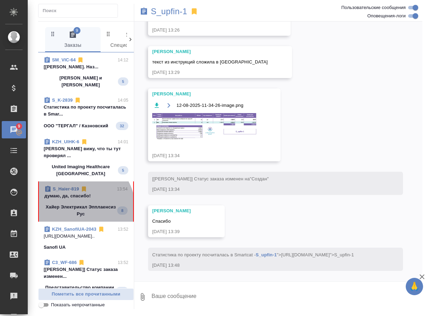
click at [79, 210] on p "Хайер Электрикал Эпплаенсиз Рус" at bounding box center [80, 211] width 73 height 14
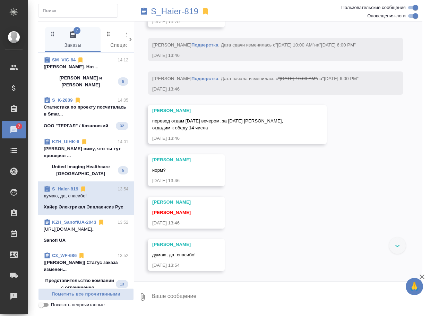
scroll to position [4104, 0]
click at [412, 16] on input "Оповещения-логи" at bounding box center [415, 16] width 25 height 8
checkbox input "false"
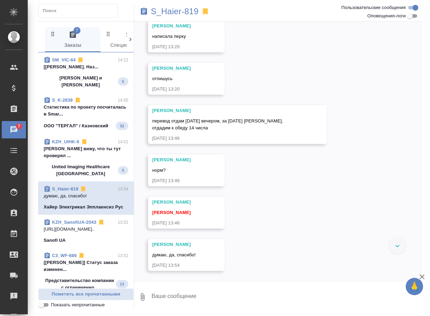
scroll to position [1207, 0]
click at [80, 294] on span "Пометить все прочитанными" at bounding box center [86, 295] width 88 height 8
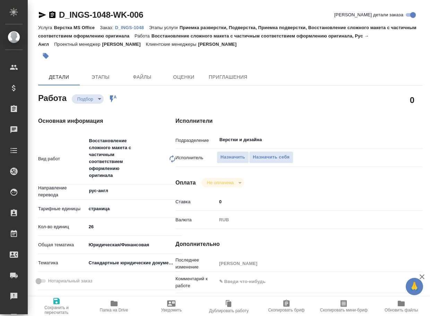
type textarea "x"
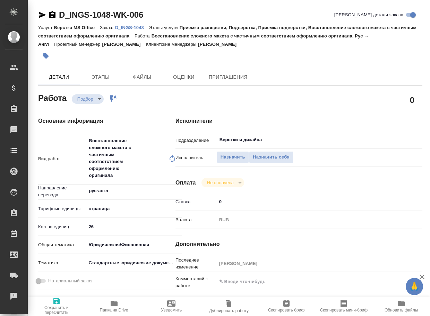
type textarea "x"
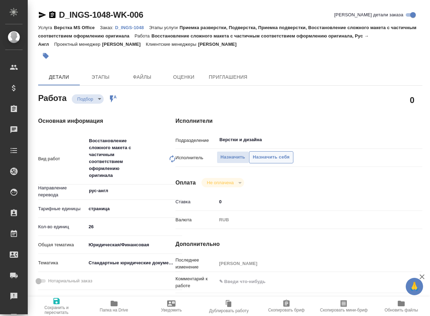
type textarea "x"
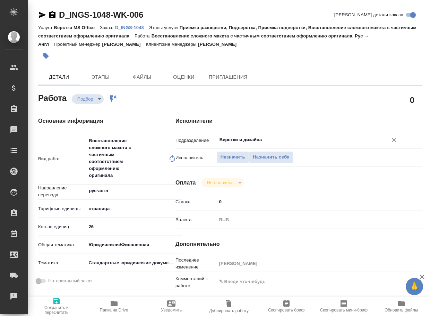
type textarea "x"
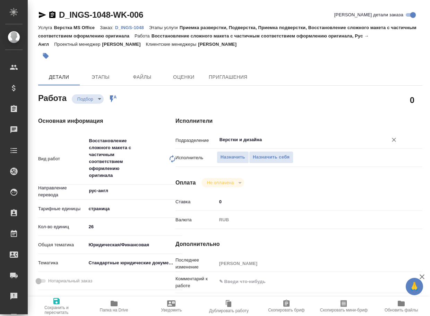
click at [271, 141] on input "Верстки и дизайна" at bounding box center [298, 140] width 158 height 8
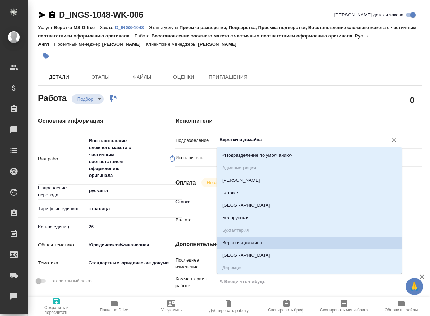
type textarea "x"
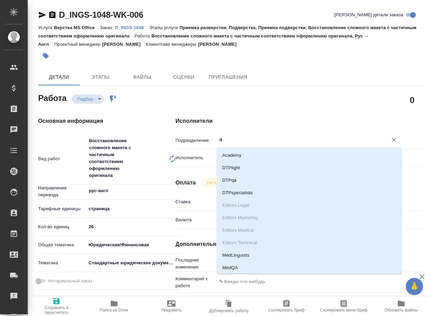
type input "dt"
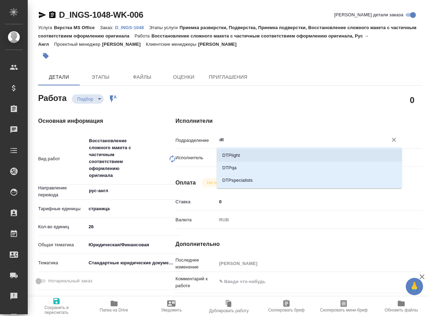
type textarea "x"
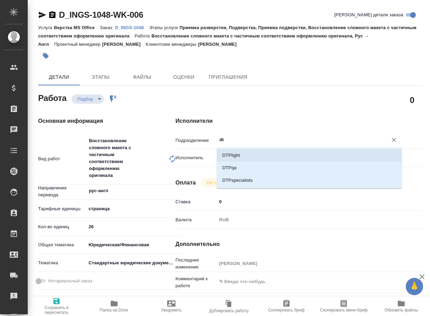
click at [252, 155] on li "DTPlight" at bounding box center [309, 155] width 185 height 12
type textarea "x"
type input "DTPlight"
type textarea "x"
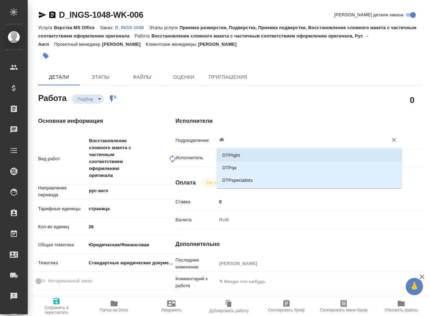
type textarea "x"
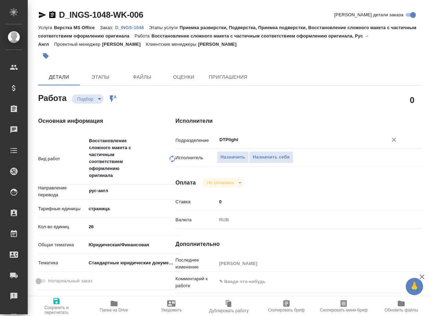
type input "DTPlight"
click at [62, 301] on span "Сохранить и пересчитать" at bounding box center [56, 306] width 49 height 18
type textarea "x"
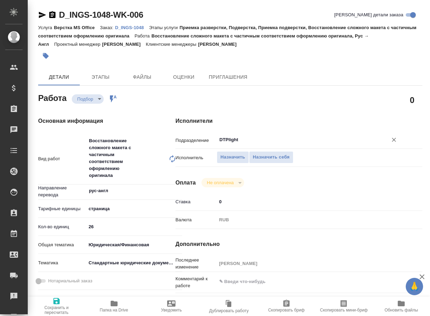
type textarea "x"
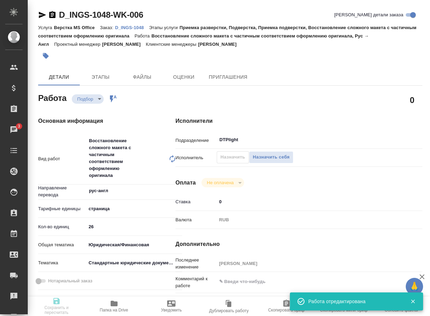
type textarea "x"
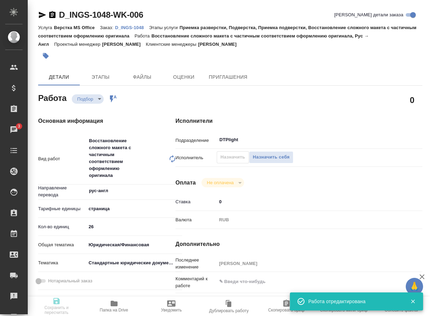
type input "recruiting"
type textarea "Восстановление сложного макета с частичным соответствием оформлению оригинала"
type textarea "x"
type input "рус-англ"
type input "5a8b1489cc6b4906c91bfdb2"
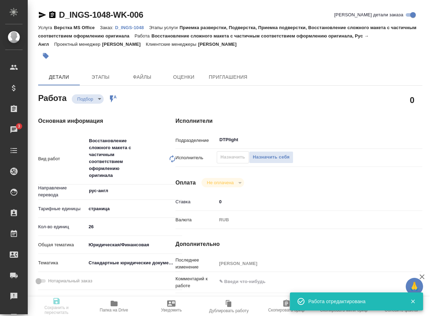
type input "26"
type input "yr-fn"
type input "5f647205b73bc97568ca66bf"
type input "12.08.2025 14:17"
type input "12.08.2025 22:00"
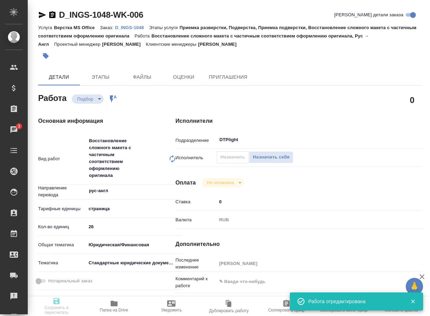
type input "15.08.2025 19:00"
type input "DTPlight"
type input "notPayed"
type input "0"
type input "RUB"
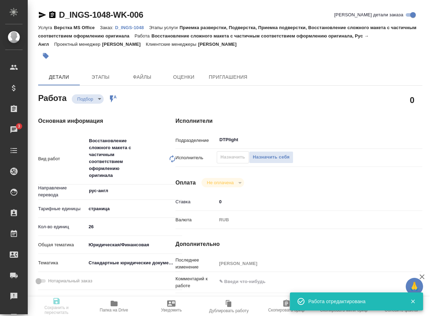
type input "Валеев Динар"
type textarea "x"
type textarea "/Clients/СПАО "ИНГОССТРАХ"/Orders/D_INGS-1048/DTP/D_INGS-1048-WK-006"
type textarea "x"
type input "D_INGS-1048"
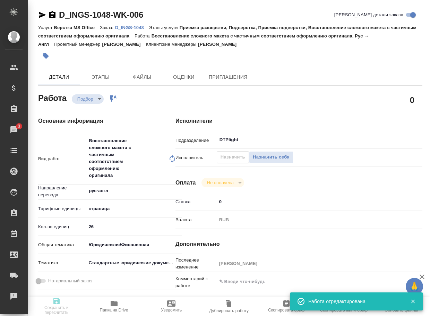
type input "Верстка MS Office"
type input "Приемка разверстки, Подверстка, Приемка подверстки, Восстановление сложного мак…"
type input "Булахова Елена"
type input "[PERSON_NAME]"
type input "/Clients/СПАО "ИНГОССТРАХ"/Orders/D_INGS-1048"
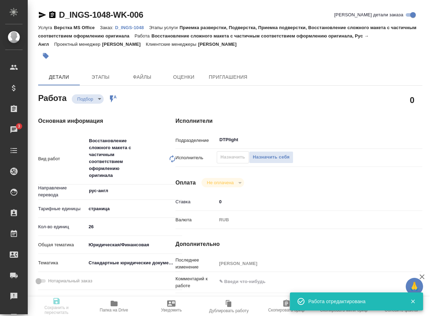
type input "https://drive.awatera.com/s/S9wgQeqM6QySBza"
type textarea "x"
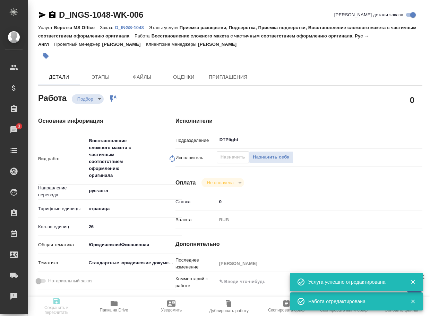
type textarea "x"
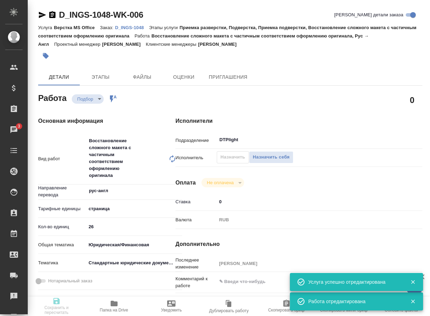
type textarea "x"
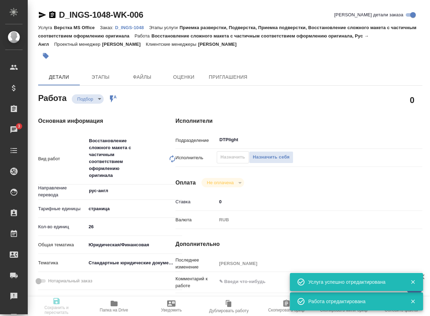
type textarea "x"
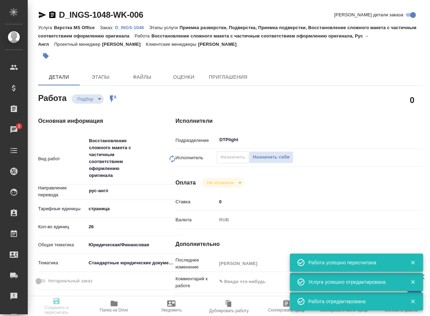
type input "recruiting"
type textarea "Восстановление сложного макета с частичным соответствием оформлению оригинала"
type textarea "x"
type input "рус-англ"
type input "5a8b1489cc6b4906c91bfdb2"
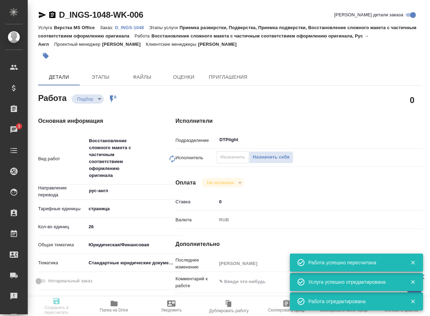
type input "26"
type input "yr-fn"
type input "5f647205b73bc97568ca66bf"
type input "12.08.2025 14:17"
type input "12.08.2025 22:00"
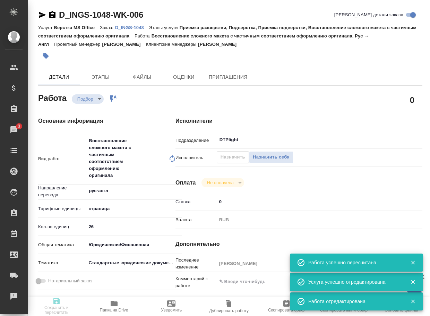
type input "15.08.2025 19:00"
type input "DTPlight"
type input "notPayed"
type input "0"
type input "RUB"
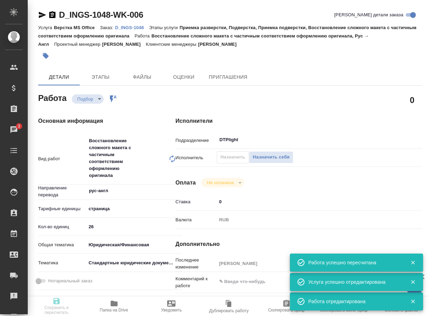
type input "Валеев Динар"
type textarea "x"
type textarea "/Clients/СПАО "ИНГОССТРАХ"/Orders/D_INGS-1048/DTP/D_INGS-1048-WK-006"
type textarea "x"
type input "D_INGS-1048"
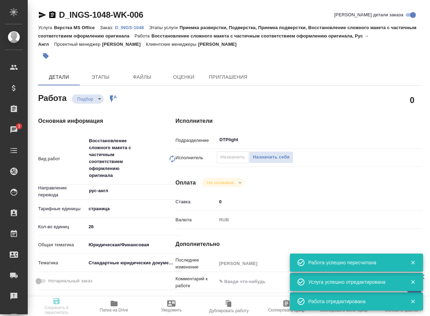
type input "Верстка MS Office"
type input "Приемка разверстки, Подверстка, Приемка подверстки, Восстановление сложного мак…"
type input "Булахова Елена"
type input "[PERSON_NAME]"
type input "/Clients/СПАО "ИНГОССТРАХ"/Orders/D_INGS-1048"
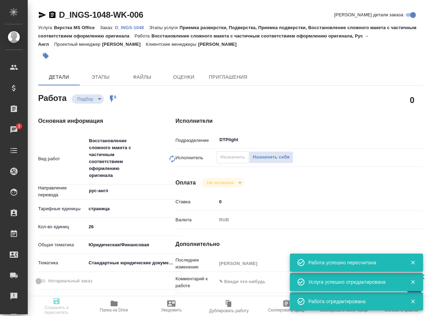
type input "https://drive.awatera.com/s/S9wgQeqM6QySBza"
type textarea "x"
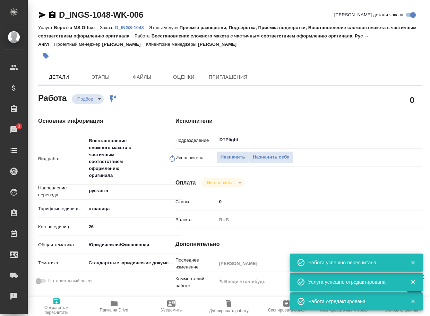
type textarea "x"
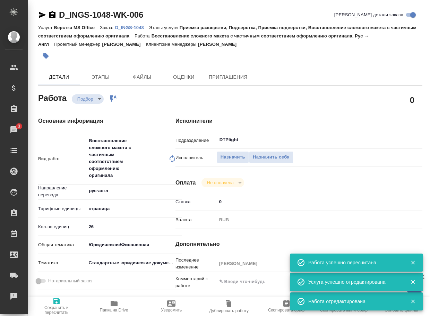
type textarea "x"
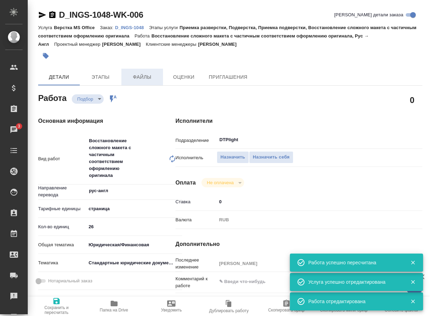
type textarea "x"
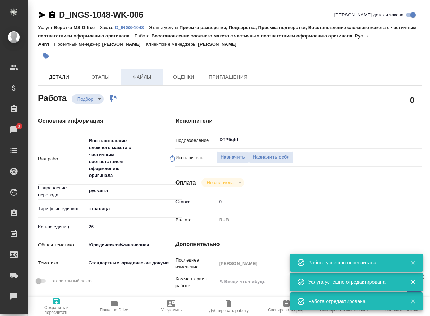
type textarea "x"
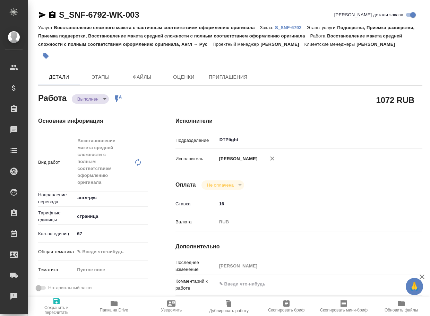
type textarea "x"
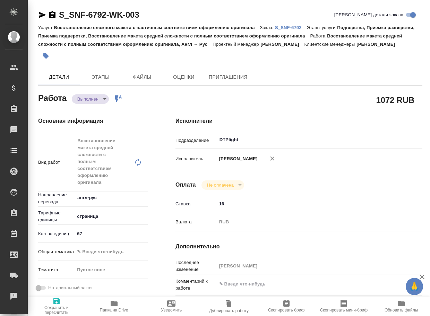
type textarea "x"
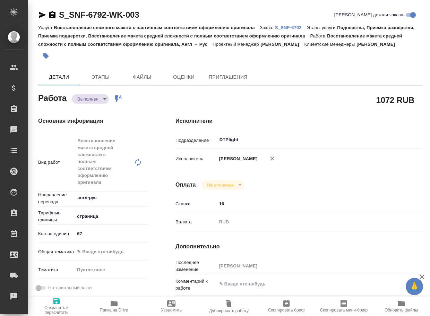
type textarea "x"
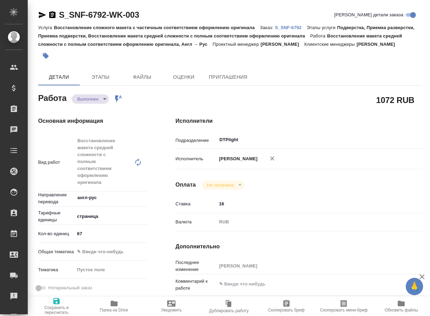
type textarea "x"
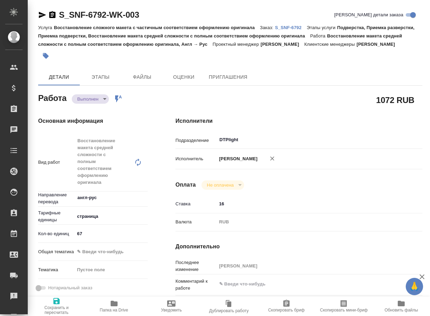
type textarea "x"
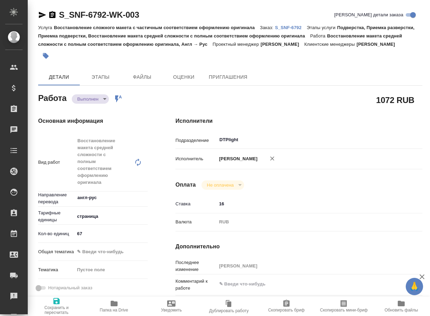
type textarea "x"
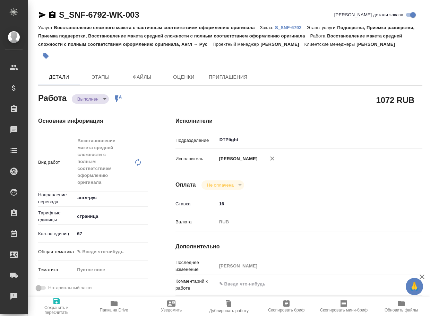
type textarea "x"
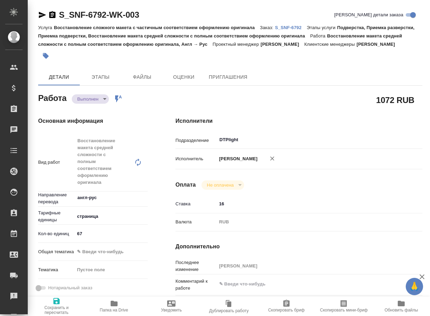
click at [118, 301] on icon "button" at bounding box center [114, 304] width 8 height 8
click at [98, 109] on body "🙏 .cls-1 fill:#fff; AWATERA Arsenyeva Vera Клиенты Спецификации Заказы 3 Чаты T…" at bounding box center [215, 158] width 430 height 316
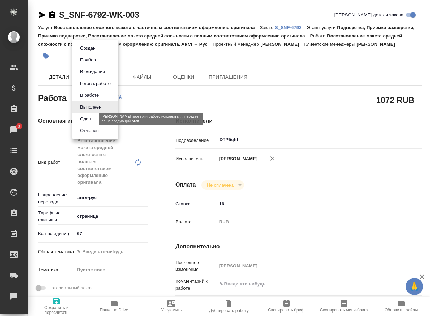
drag, startPoint x: 84, startPoint y: 119, endPoint x: 168, endPoint y: 95, distance: 87.3
click at [85, 119] on button "Сдан" at bounding box center [85, 119] width 15 height 8
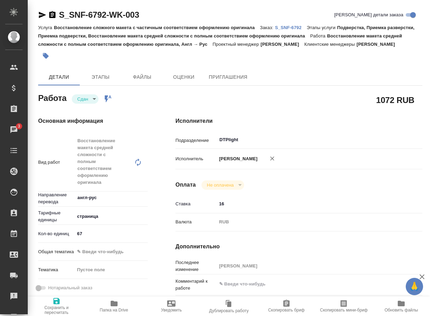
type textarea "x"
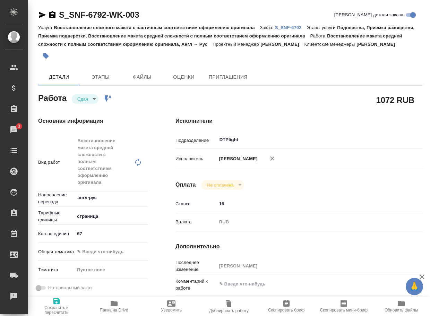
type textarea "x"
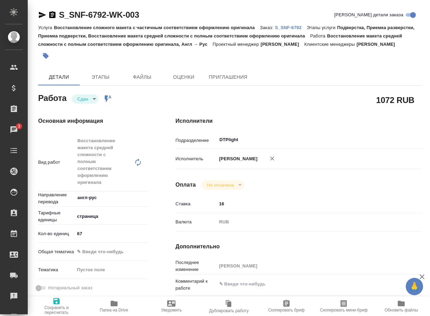
type textarea "x"
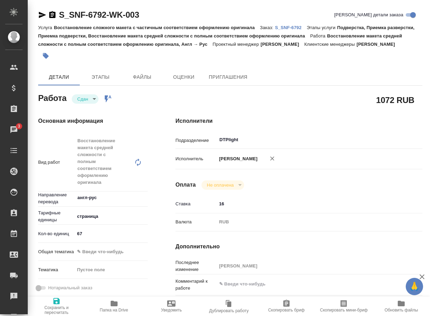
click at [299, 28] on p "S_SNF-6792" at bounding box center [291, 27] width 32 height 5
type textarea "x"
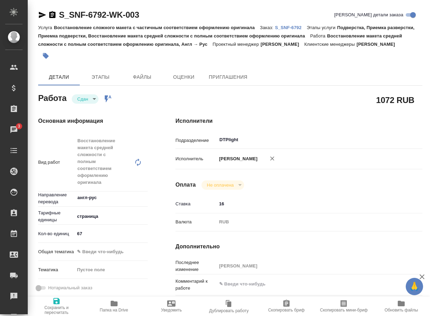
type textarea "x"
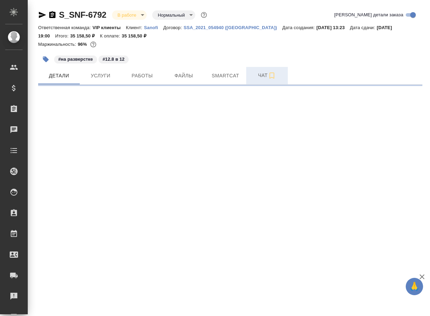
select select "RU"
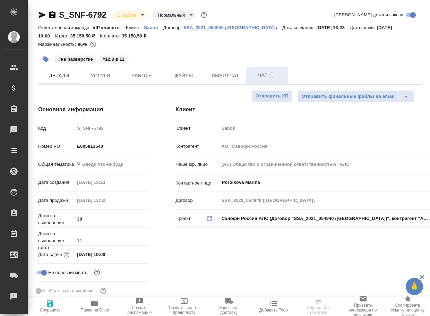
type textarea "x"
click at [262, 76] on span "Чат" at bounding box center [267, 75] width 33 height 9
type textarea "x"
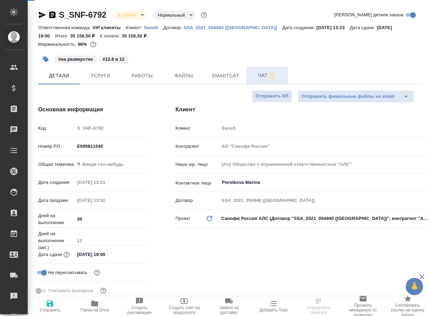
type textarea "x"
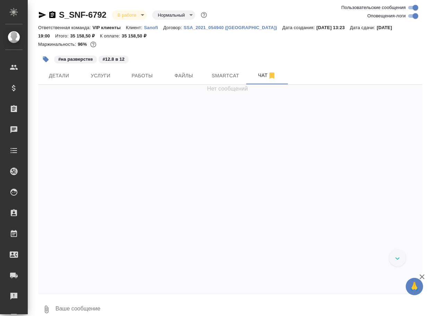
click at [96, 309] on textarea at bounding box center [239, 310] width 368 height 24
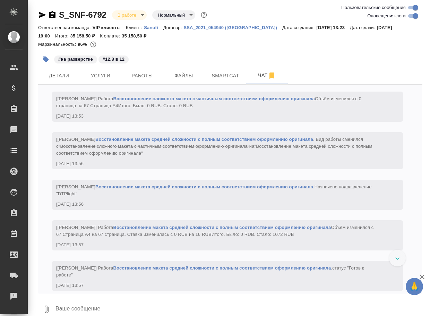
paste textarea "[URL][DOMAIN_NAME]"
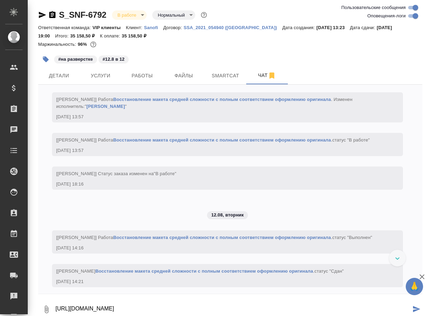
type textarea "[URL][DOMAIN_NAME]"
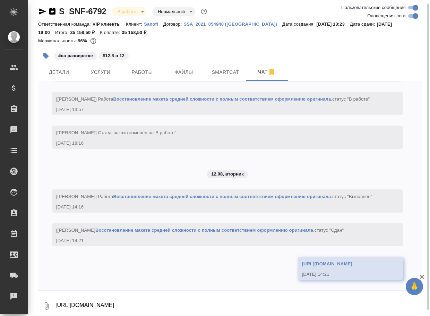
scroll to position [1313, 0]
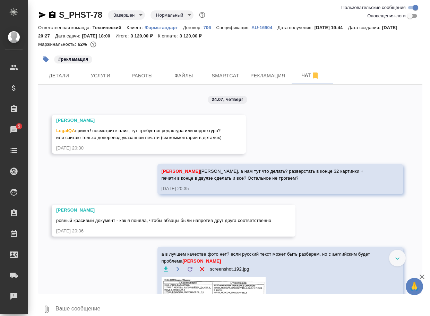
scroll to position [1779, 0]
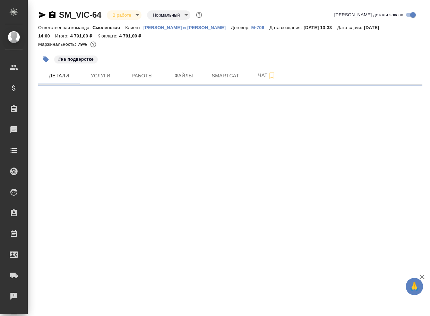
select select "RU"
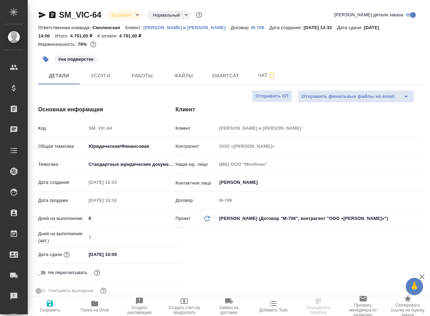
type textarea "x"
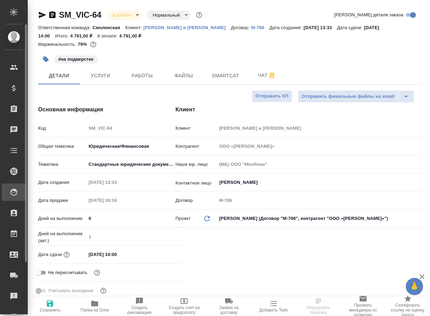
type textarea "x"
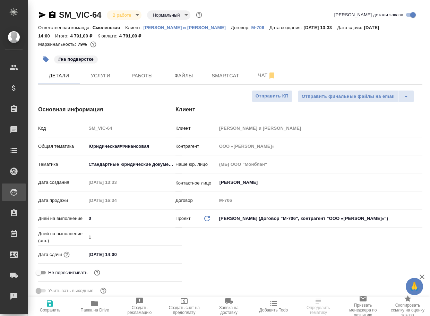
type textarea "x"
select select "RU"
type textarea "x"
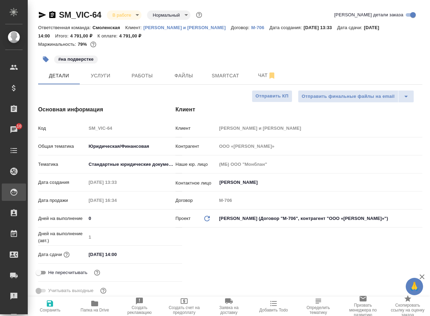
type textarea "x"
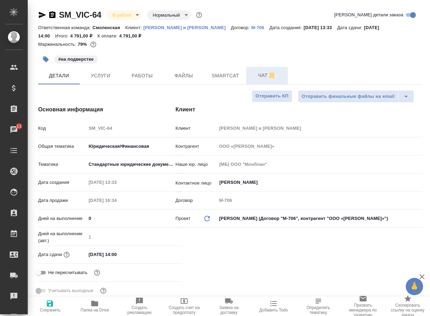
click at [261, 75] on span "Чат" at bounding box center [267, 75] width 33 height 9
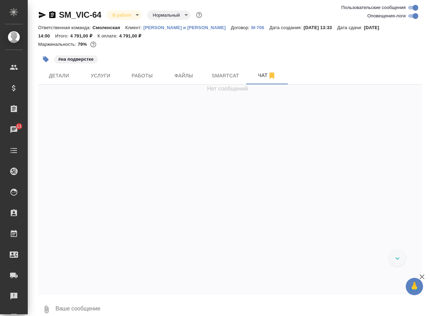
click at [85, 309] on textarea at bounding box center [239, 310] width 368 height 24
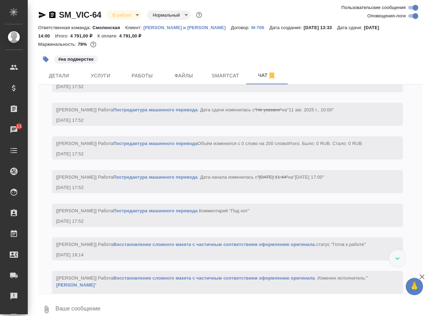
paste textarea "[URL][DOMAIN_NAME]"
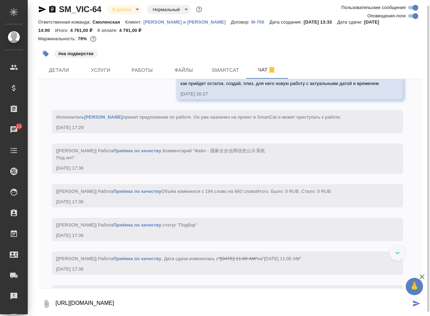
scroll to position [3876, 0]
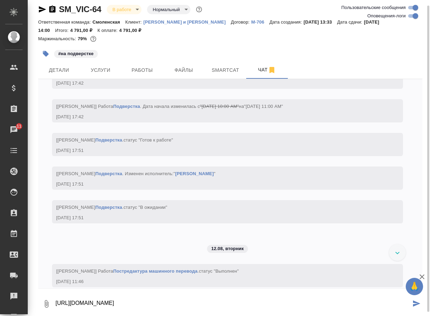
type textarea "[URL][DOMAIN_NAME]"
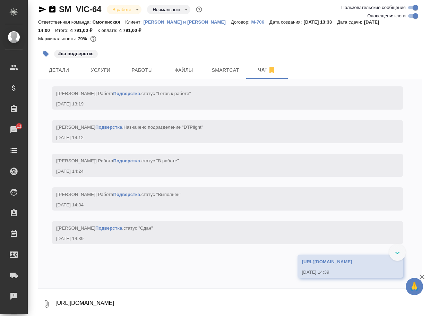
scroll to position [4772, 0]
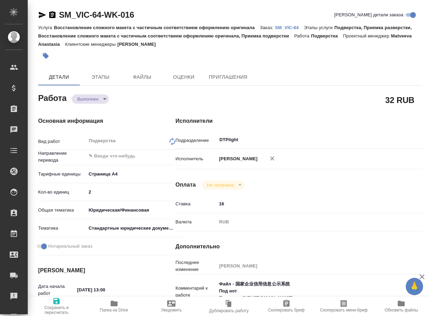
type textarea "x"
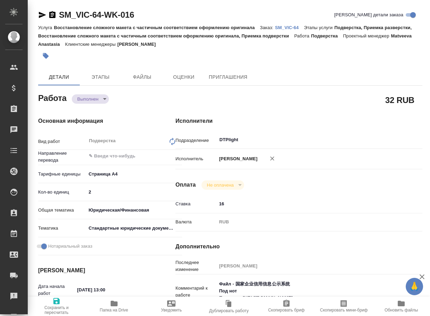
type textarea "x"
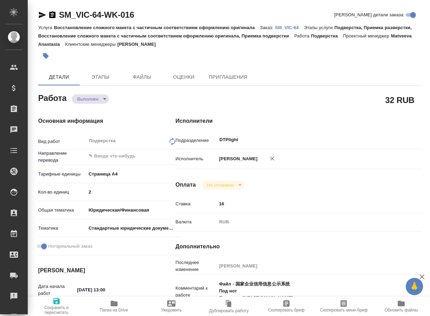
type textarea "x"
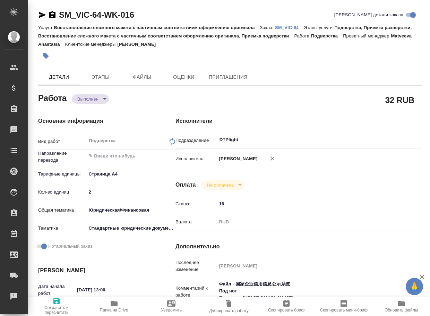
type textarea "x"
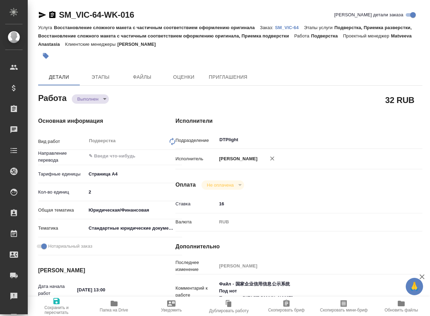
type textarea "x"
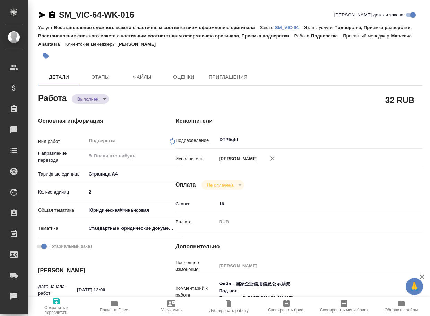
type textarea "x"
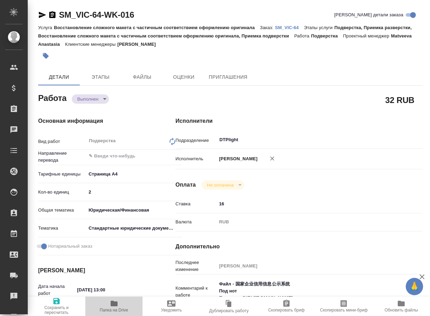
click at [114, 305] on icon "button" at bounding box center [114, 304] width 7 height 6
type textarea "x"
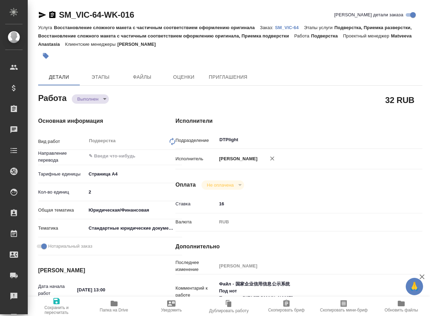
type textarea "x"
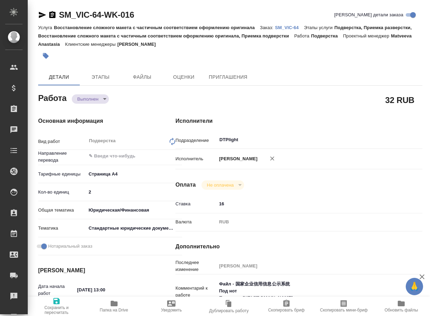
type textarea "x"
click at [92, 102] on body "🙏 .cls-1 fill:#fff; AWATERA Arsenyeva Vera Клиенты Спецификации Заказы 11 Чаты …" at bounding box center [215, 158] width 430 height 316
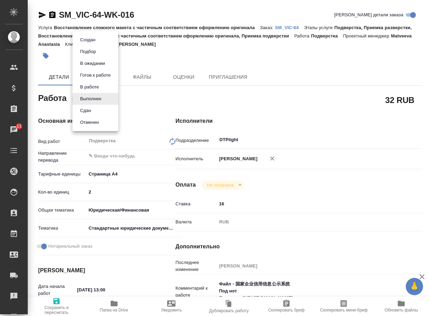
click at [88, 44] on button "Сдан" at bounding box center [87, 40] width 19 height 8
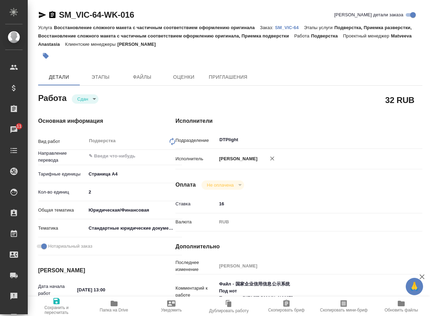
type textarea "x"
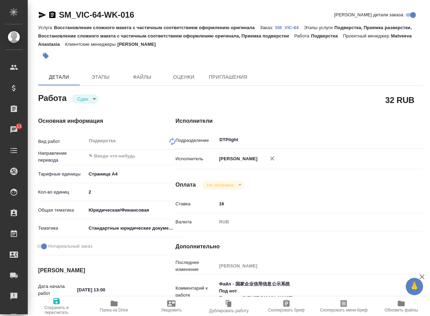
type textarea "x"
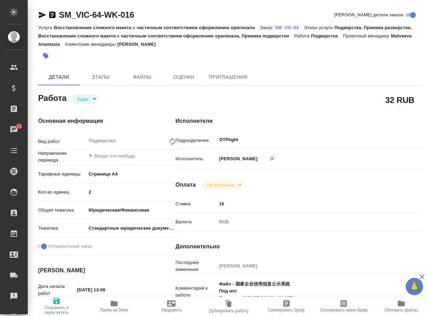
type textarea "x"
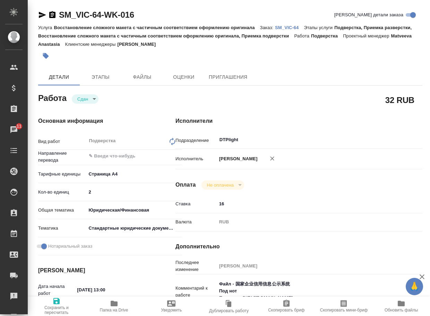
type textarea "x"
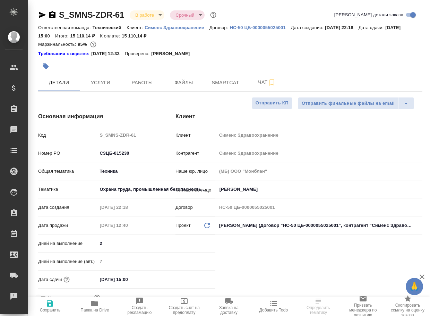
select select "RU"
click at [145, 86] on span "Работы" at bounding box center [142, 82] width 33 height 9
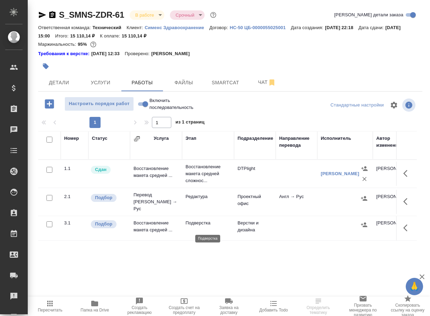
click at [198, 227] on p "Подверстка" at bounding box center [208, 223] width 45 height 7
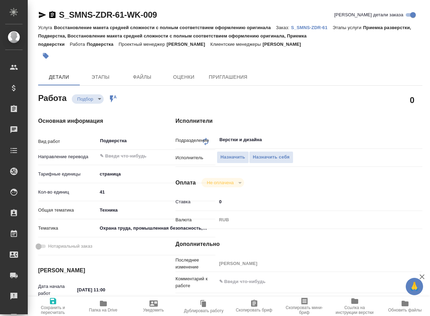
type textarea "x"
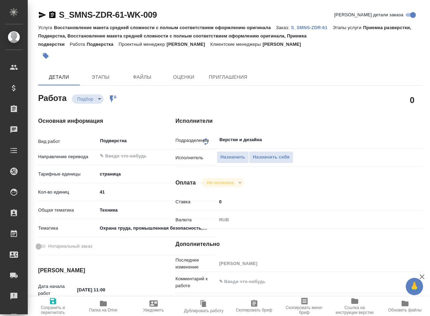
type textarea "x"
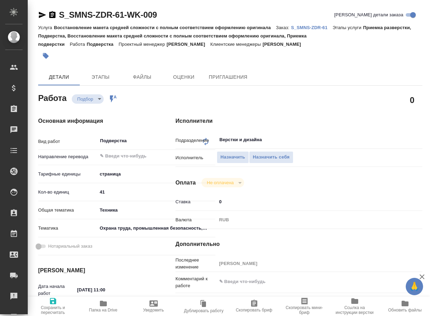
type textarea "x"
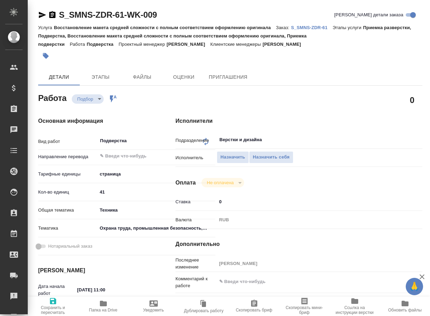
type textarea "x"
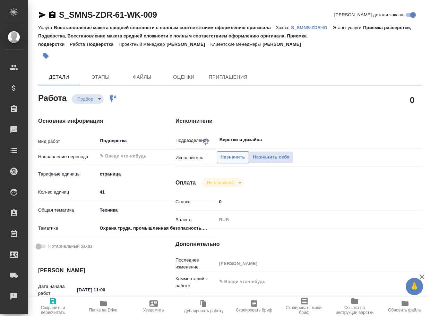
type textarea "x"
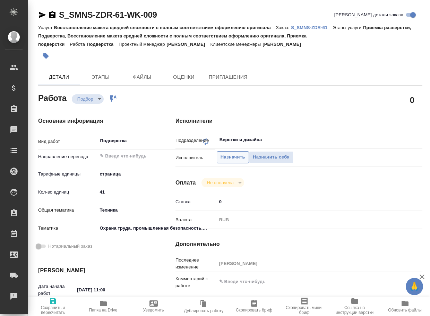
click at [235, 160] on span "Назначить" at bounding box center [233, 157] width 25 height 8
type textarea "x"
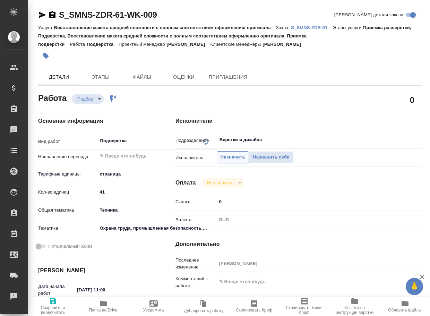
type textarea "x"
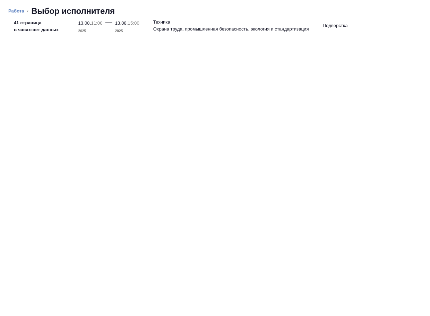
type textarea "x"
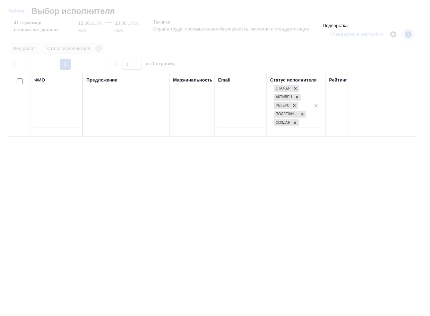
click at [56, 126] on input "text" at bounding box center [56, 123] width 44 height 9
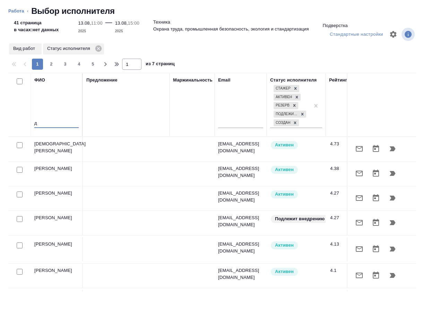
type input "д"
type textarea "x"
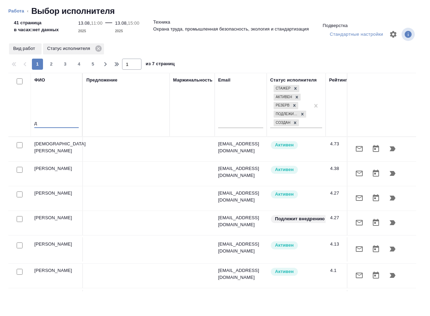
type textarea "x"
type input "дзю"
type textarea "x"
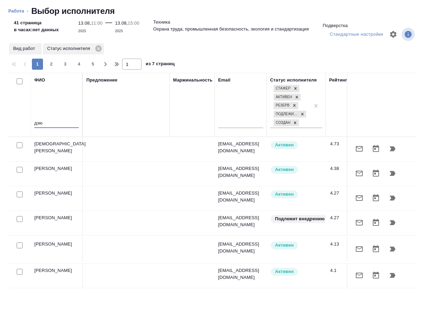
type textarea "x"
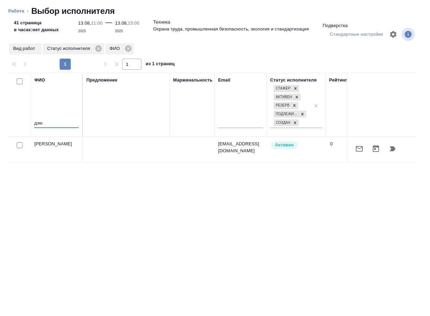
type input "дзю"
click at [395, 148] on icon "button" at bounding box center [393, 149] width 8 height 8
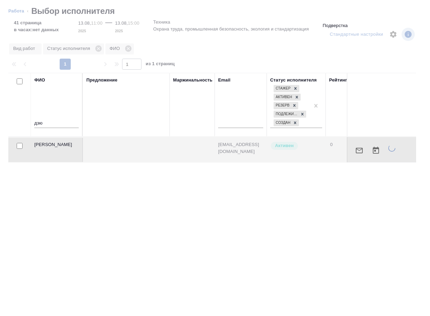
type textarea "x"
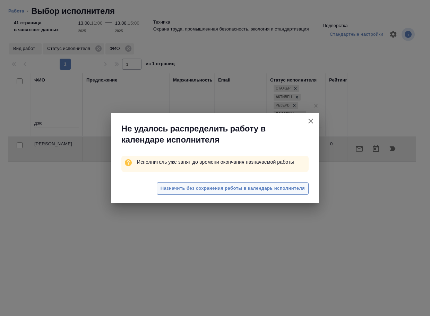
click at [261, 187] on span "Назначить без сохранения работы в календарь исполнителя" at bounding box center [233, 189] width 144 height 8
type textarea "x"
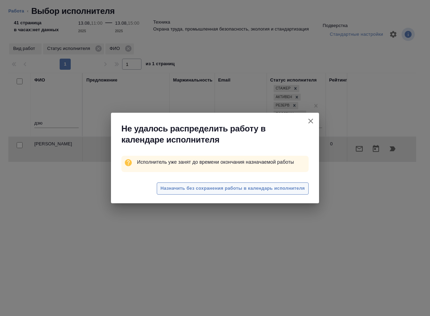
type textarea "x"
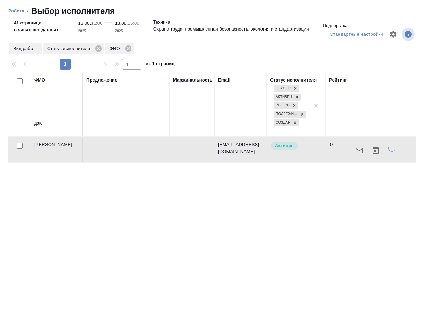
type textarea "x"
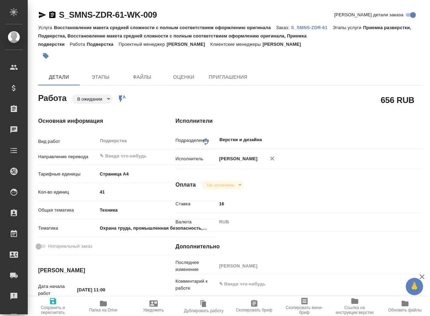
type textarea "x"
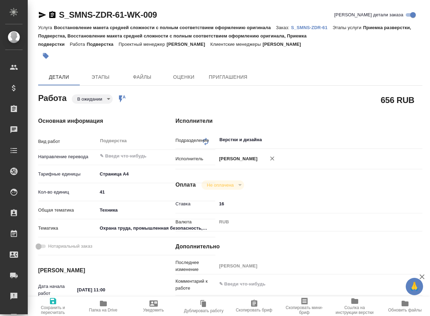
type textarea "x"
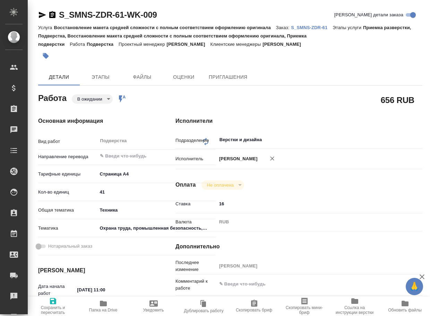
type textarea "x"
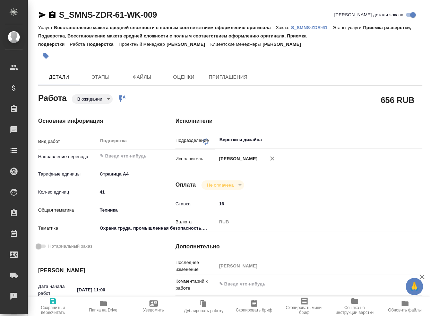
type textarea "x"
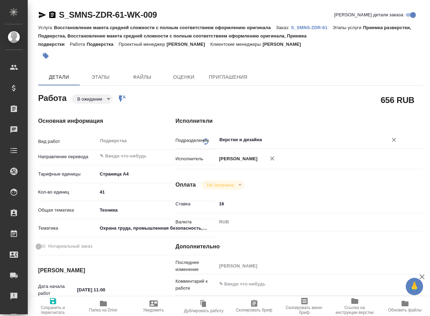
type textarea "x"
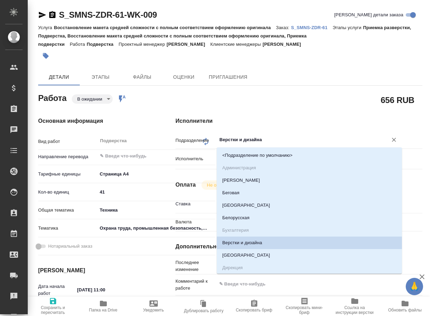
type textarea "x"
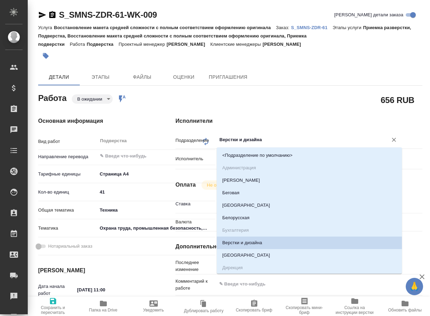
click at [250, 137] on input "Верстки и дизайна" at bounding box center [298, 140] width 158 height 8
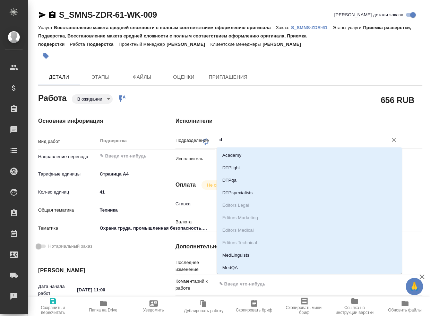
type input "dt"
type textarea "x"
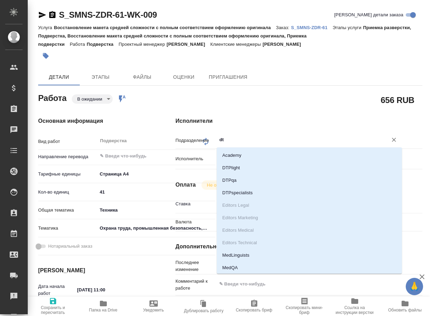
type textarea "x"
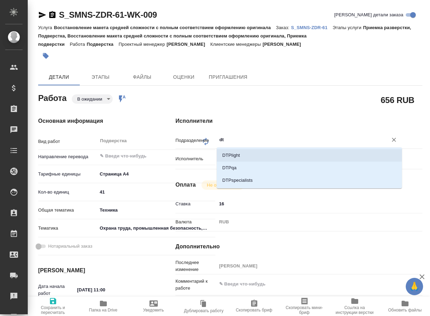
click at [237, 157] on li "DTPlight" at bounding box center [309, 155] width 185 height 12
type textarea "x"
type input "DTPlight"
type textarea "x"
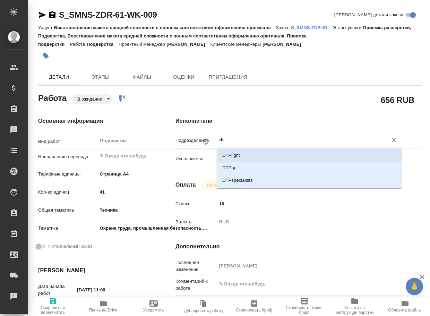
type textarea "x"
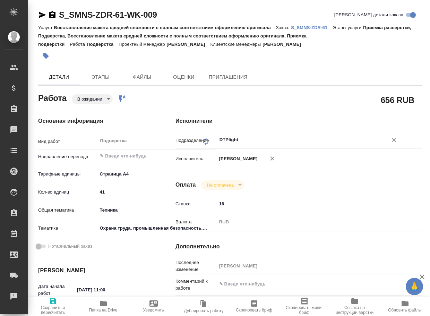
type input "DTPlight"
type textarea "x"
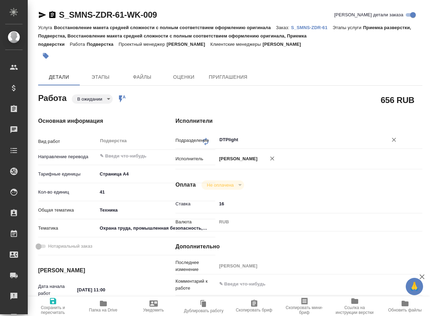
type textarea "x"
click at [58, 299] on span "Сохранить и пересчитать" at bounding box center [53, 306] width 42 height 18
type textarea "x"
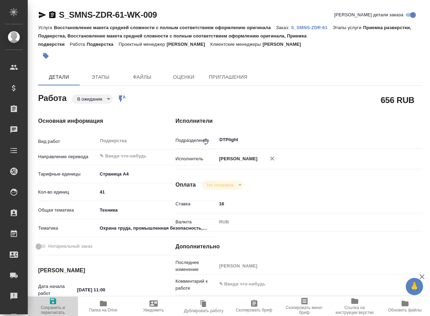
type textarea "x"
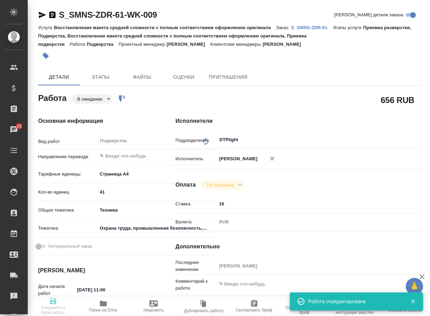
type textarea "x"
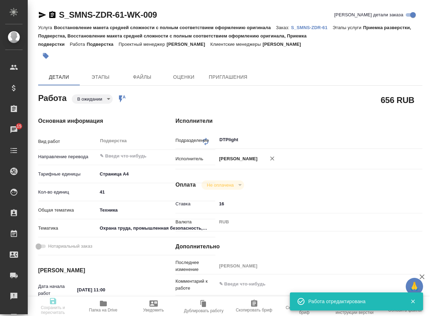
type textarea "x"
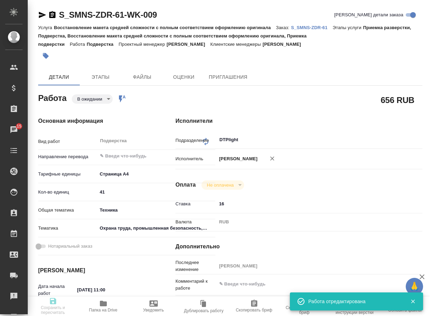
type input "pending"
type textarea "Подверстка"
type textarea "x"
type input "5f036ec4e16dec2d6b59c8ff"
type input "41"
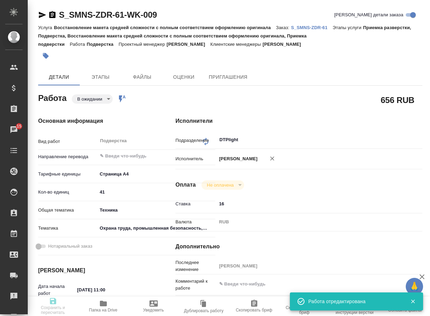
type input "tech"
type input "5f647205b73bc97568ca66b9"
type input "13.08.2025 11:00"
type input "13.08.2025 15:00"
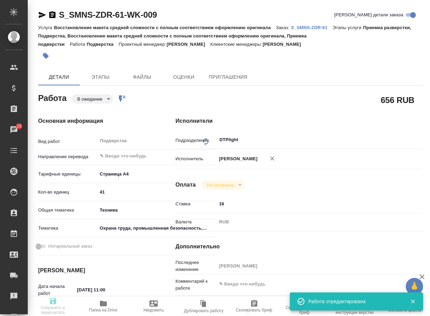
type input "DTPlight"
type input "notPayed"
type input "16"
type input "RUB"
type input "[PERSON_NAME]"
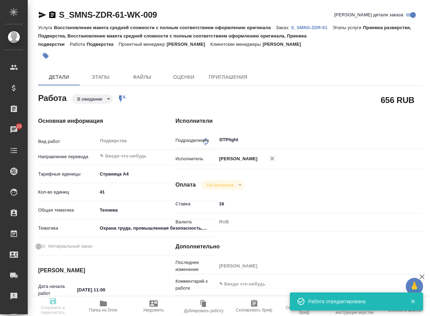
type textarea "x"
type textarea "/Clients/Сименс Здравоохранение/Orders/S_SMNS-ZDR-61/DTP/S_SMNS-ZDR-61-WK-009"
type textarea "x"
type input "S_SMNS-ZDR-61"
type input "СЗЦБ-015230"
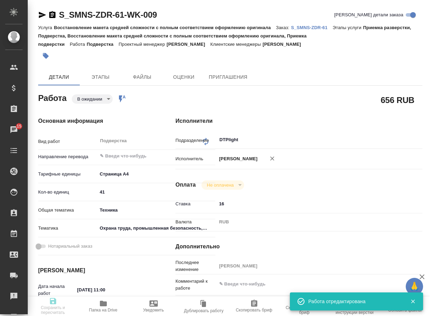
type input "Восстановление макета средней сложности с полным соответствием оформлению ориги…"
type input "Приемка разверстки, Подверстка, Восстановление макета средней сложности с полны…"
type input "Усманова Ольга"
type input "[PERSON_NAME]"
type input "/Clients/Сименс Здравоохранение/Orders/S_SMNS-ZDR-61"
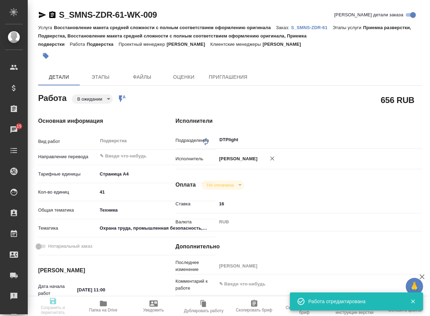
type textarea "x"
type textarea "на русский язык, для предоставления в гос органы Желательно до 14:00 13.08.25"
type textarea "x"
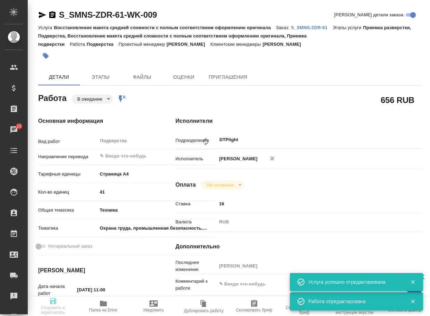
type textarea "x"
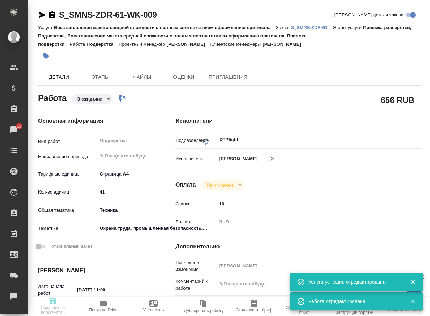
type textarea "x"
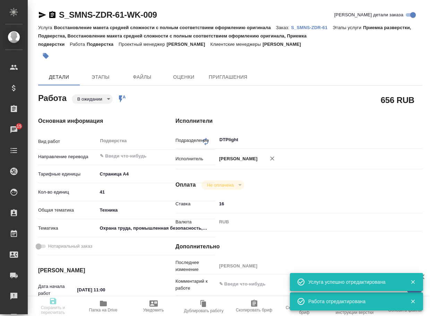
type textarea "x"
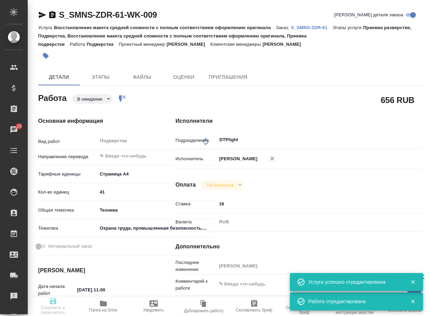
type textarea "x"
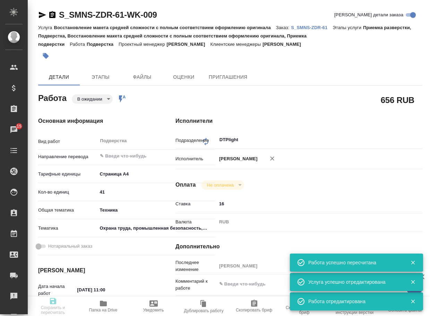
type input "pending"
type textarea "Подверстка"
type textarea "x"
type input "5f036ec4e16dec2d6b59c8ff"
type input "41"
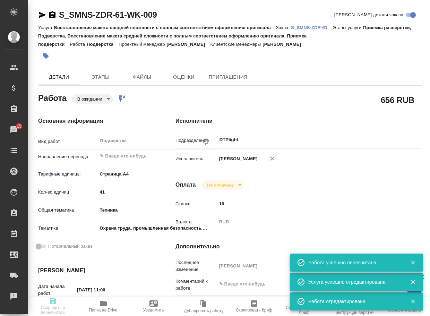
type input "tech"
type input "5f647205b73bc97568ca66b9"
type input "13.08.2025 11:00"
type input "13.08.2025 15:00"
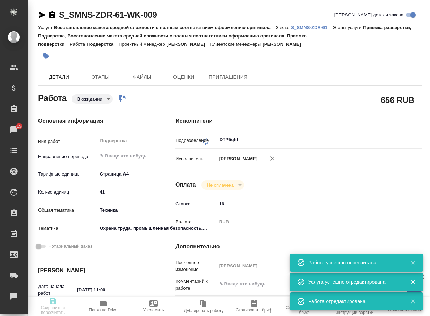
type input "DTPlight"
type input "notPayed"
type input "16"
type input "RUB"
type input "[PERSON_NAME]"
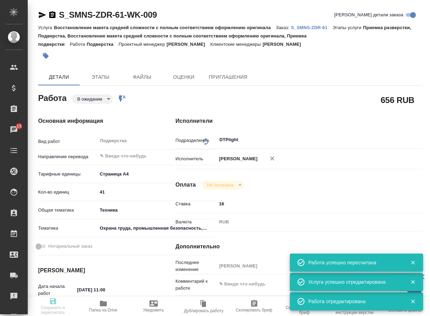
type textarea "x"
type textarea "/Clients/Сименс Здравоохранение/Orders/S_SMNS-ZDR-61/DTP/S_SMNS-ZDR-61-WK-009"
type textarea "x"
type input "S_SMNS-ZDR-61"
type input "СЗЦБ-015230"
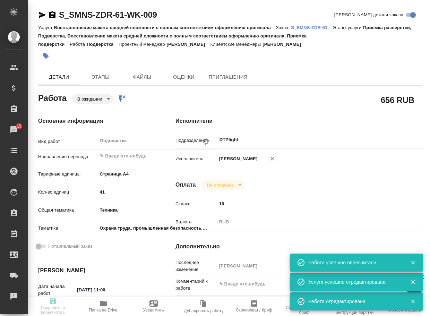
type input "Восстановление макета средней сложности с полным соответствием оформлению ориги…"
type input "Приемка разверстки, Подверстка, Восстановление макета средней сложности с полны…"
type input "[PERSON_NAME]"
type input "/Clients/Сименс Здравоохранение/Orders/S_SMNS-ZDR-61"
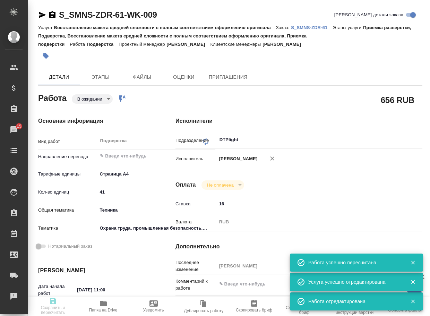
type textarea "x"
type textarea "на русский язык, для предоставления в гос органы Желательно до 14:00 13.08.25"
type textarea "x"
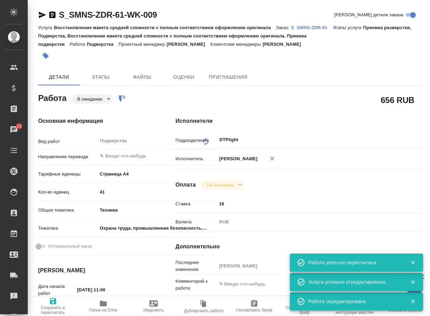
type textarea "x"
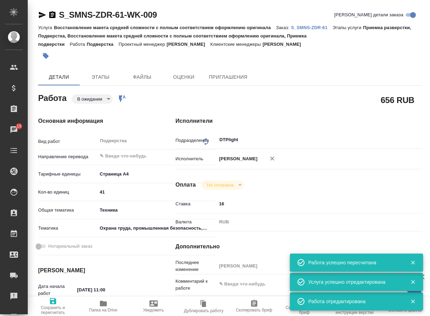
type textarea "x"
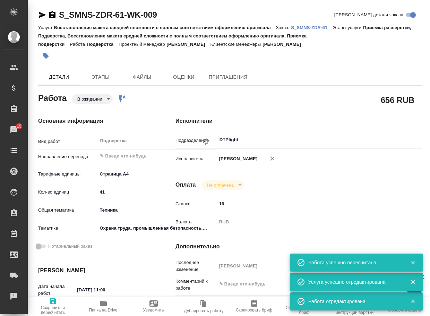
type textarea "x"
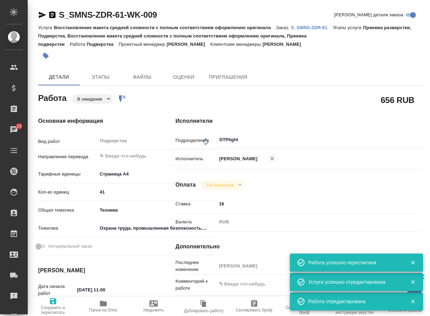
type textarea "x"
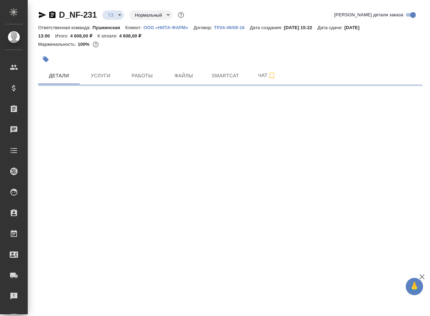
select select "RU"
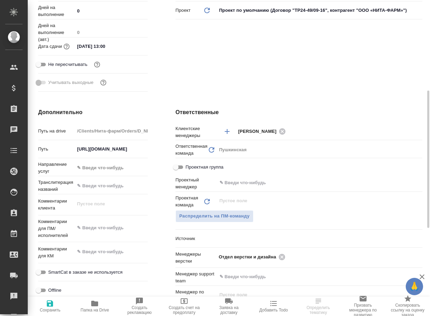
scroll to position [278, 0]
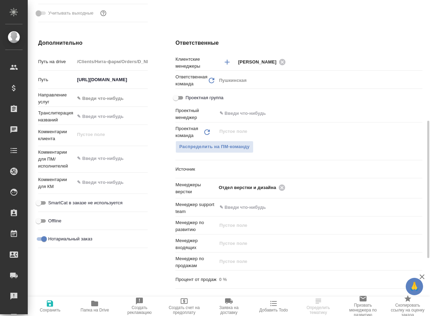
type textarea "x"
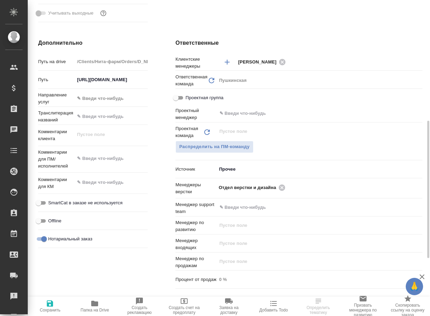
type textarea "x"
click at [101, 297] on button "Папка на Drive" at bounding box center [95, 306] width 45 height 19
type textarea "x"
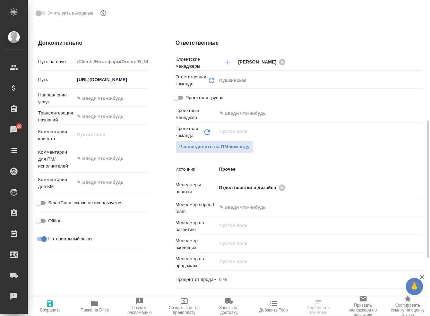
select select "RU"
type textarea "x"
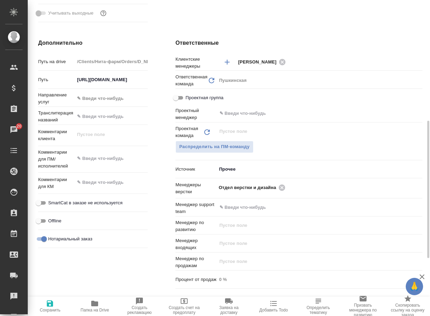
type textarea "x"
click at [282, 188] on icon at bounding box center [282, 187] width 6 height 6
type textarea "x"
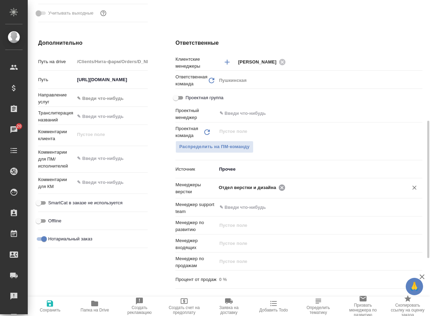
type textarea "x"
click at [282, 188] on input "text" at bounding box center [308, 187] width 178 height 8
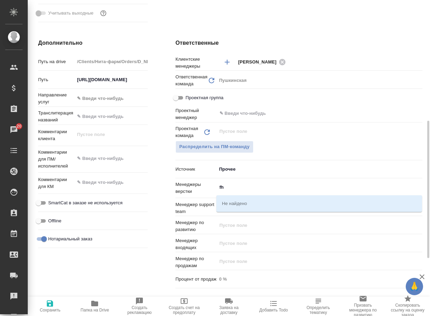
type input "f"
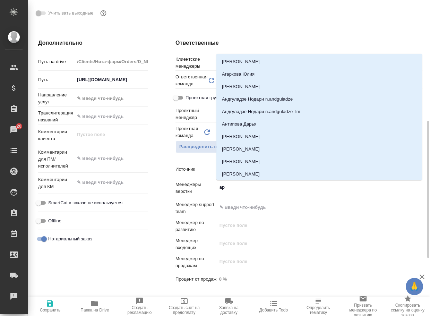
type input "арс"
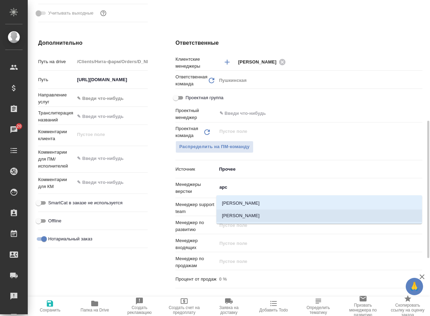
click at [249, 217] on li "[PERSON_NAME]" at bounding box center [320, 216] width 206 height 12
type textarea "x"
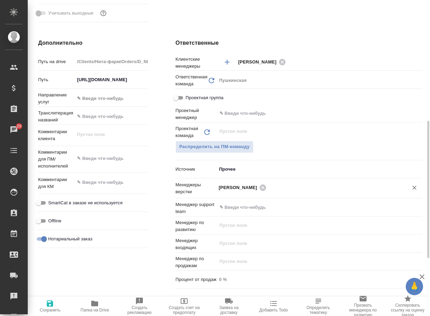
click at [45, 307] on span "Сохранить" at bounding box center [50, 306] width 36 height 13
type textarea "x"
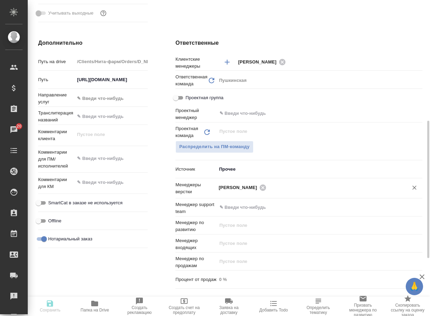
type textarea "x"
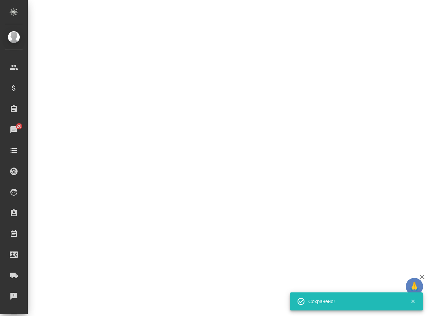
select select "RU"
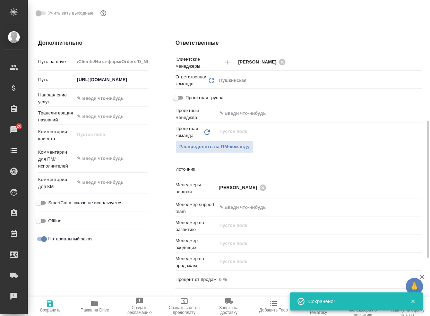
type textarea "x"
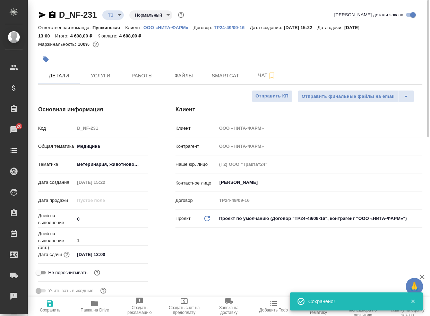
click at [112, 14] on body "🙏 .cls-1 fill:#fff; AWATERA Arsenyeva Vera Клиенты Спецификации Заказы 20 Чаты …" at bounding box center [215, 158] width 430 height 316
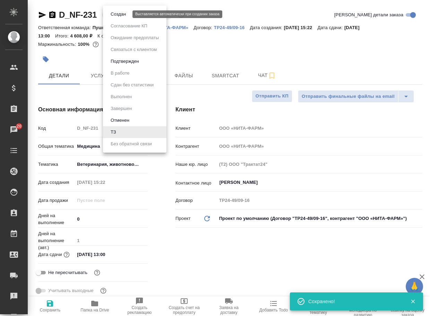
click at [115, 15] on button "Создан" at bounding box center [118, 14] width 19 height 8
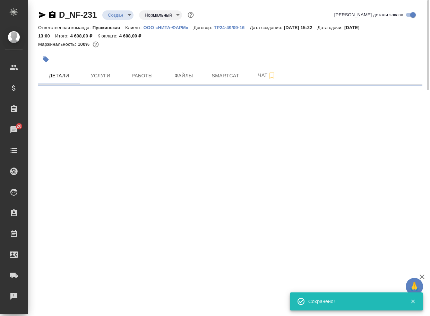
select select "RU"
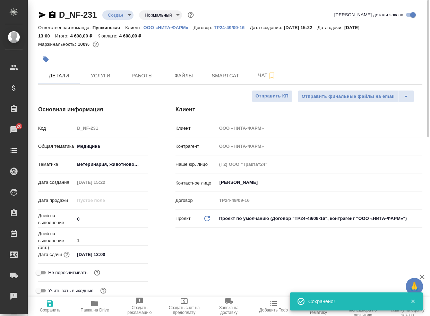
type textarea "x"
drag, startPoint x: 101, startPoint y: 17, endPoint x: 47, endPoint y: 17, distance: 54.2
click at [47, 17] on div "D_NF-231 Создан new Нормальный normal" at bounding box center [116, 14] width 157 height 11
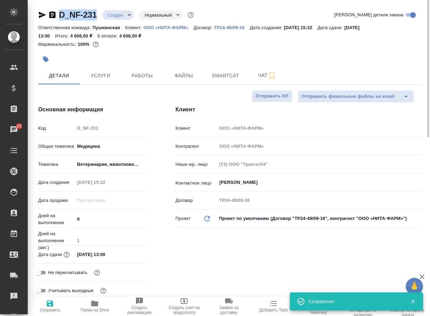
copy link "D_NF-231"
type textarea "x"
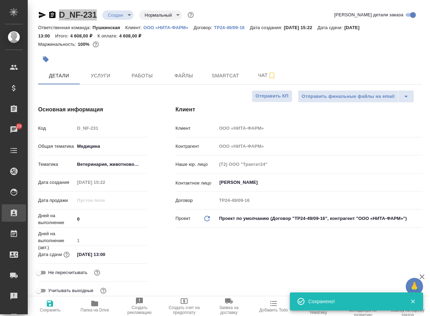
type textarea "x"
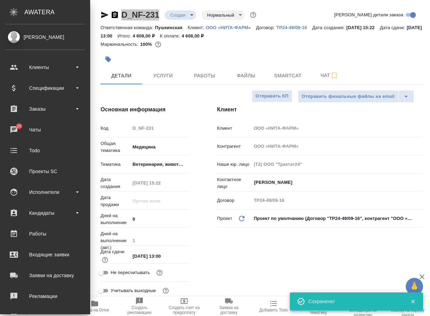
type textarea "x"
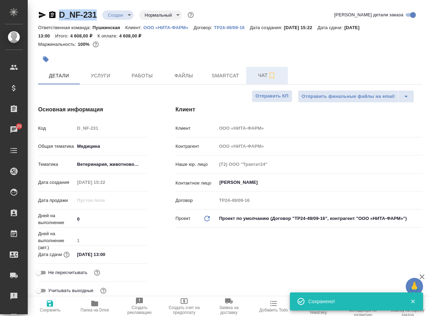
click at [259, 75] on span "Чат" at bounding box center [267, 75] width 33 height 9
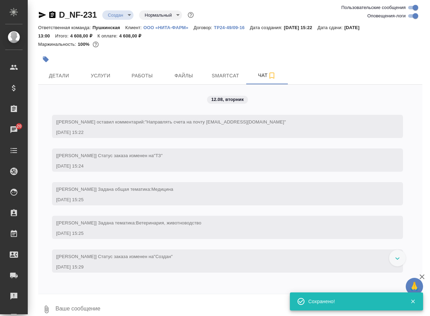
click at [89, 308] on textarea at bounding box center [239, 310] width 368 height 24
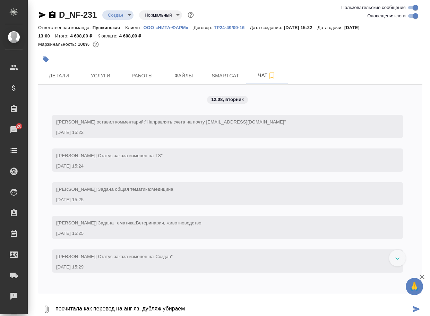
type textarea "посчитала как перевод на анг яз, дубляж убираем"
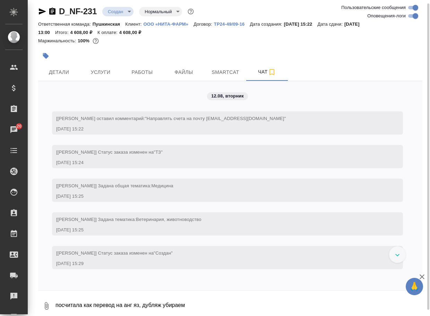
scroll to position [23, 0]
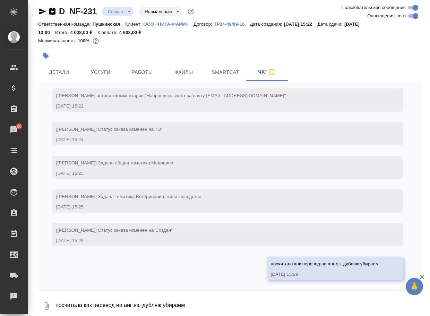
click at [42, 309] on icon "button" at bounding box center [46, 306] width 8 height 8
click at [56, 270] on span "С локального диска" at bounding box center [43, 270] width 47 height 9
click at [0, 0] on input "С локального диска" at bounding box center [0, 0] width 0 height 0
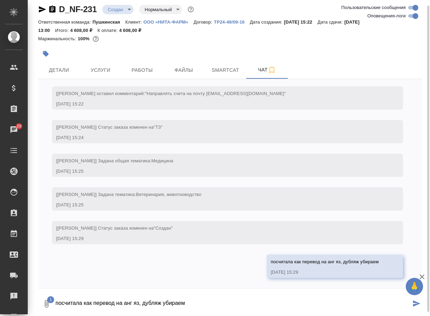
click at [74, 308] on textarea "посчитала как перевод на анг яз, дубляж убираем" at bounding box center [233, 304] width 357 height 24
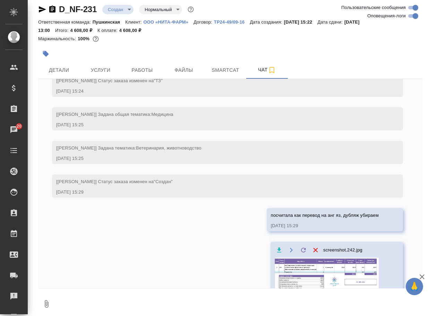
scroll to position [70, 0]
